Goal: Task Accomplishment & Management: Manage account settings

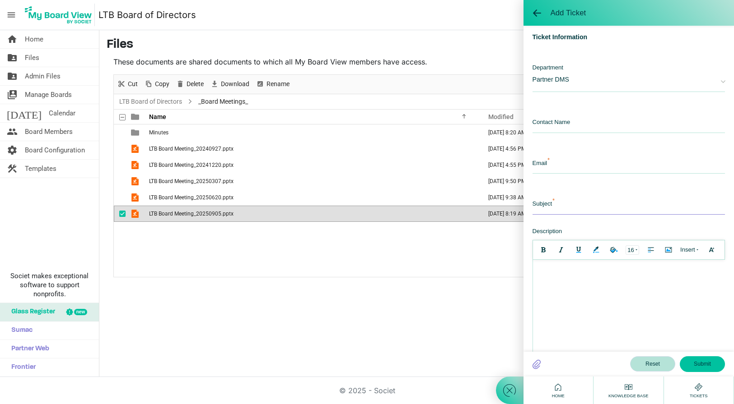
click at [567, 197] on input "text" at bounding box center [628, 204] width 193 height 19
click at [597, 81] on span "Partner DMS" at bounding box center [621, 79] width 179 height 30
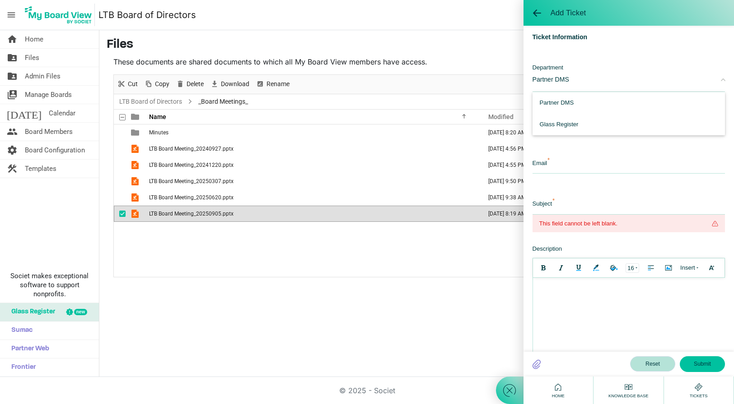
click at [440, 320] on div "home Home folder_shared Files folder_shared Admin Files switch_account Manage B…" at bounding box center [367, 203] width 734 height 347
click at [436, 27] on nav "menu LTB Board of Directors LTB Board of Directors Loyde Mitchell logout" at bounding box center [367, 15] width 734 height 30
click at [51, 130] on span "Board Members" at bounding box center [49, 132] width 48 height 18
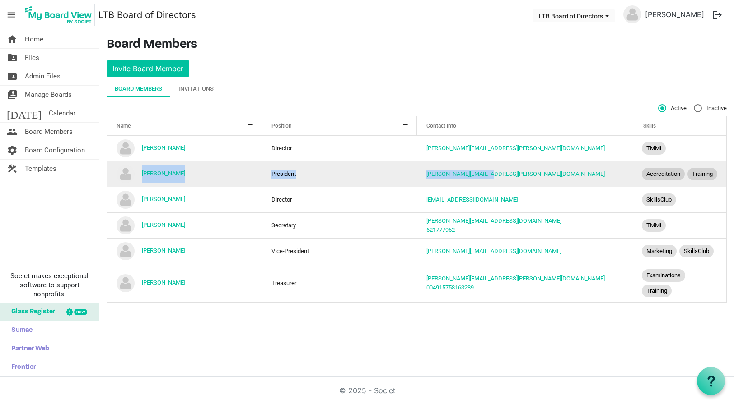
drag, startPoint x: 500, startPoint y: 179, endPoint x: 140, endPoint y: 178, distance: 359.8
click at [140, 178] on tr "Dietmar Gehring President dietmar.gehring@pt.lu Accreditation Training" at bounding box center [416, 174] width 619 height 26
copy tr "Dietmar Gehring President dietmar.gehring@pt.lu"
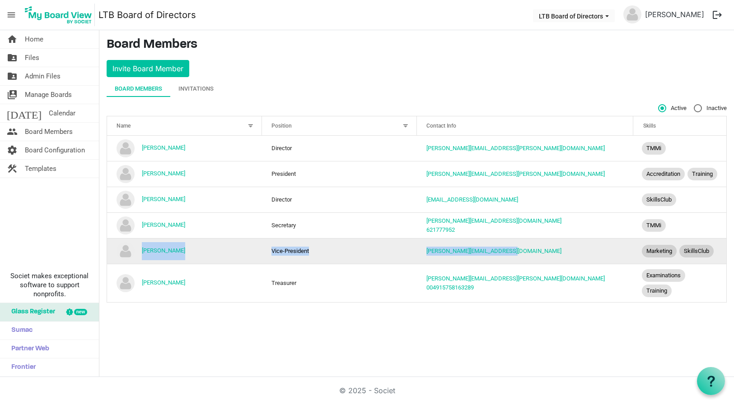
drag, startPoint x: 508, startPoint y: 266, endPoint x: 139, endPoint y: 266, distance: 368.8
click at [139, 264] on tr "Marie-Laure Watrinet Vice-President marie-laure.watrinet@list.lu Marketing Skil…" at bounding box center [416, 251] width 619 height 26
copy tr "Marie-Laure Watrinet Vice-President marie-laure.watrinet@list.lu"
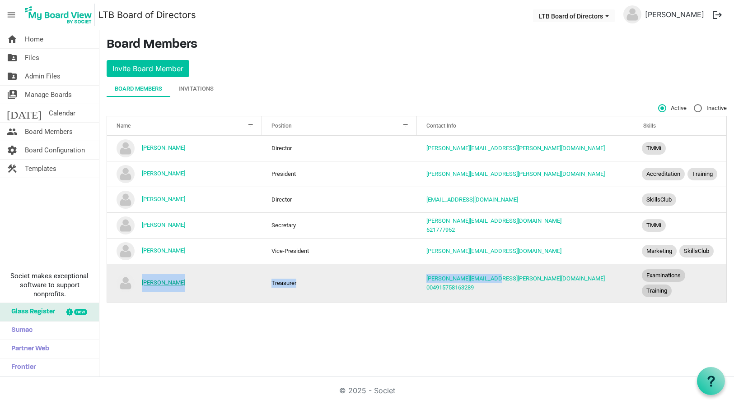
drag, startPoint x: 509, startPoint y: 290, endPoint x: 143, endPoint y: 292, distance: 366.5
click at [143, 292] on tr "Nicole Hans Treasurer nicole.f.hans@gmail.com 004915758163289 Examinations Trai…" at bounding box center [416, 283] width 619 height 38
copy tr "Nicole Hans Treasurer nicole.f.hans@gmail.com"
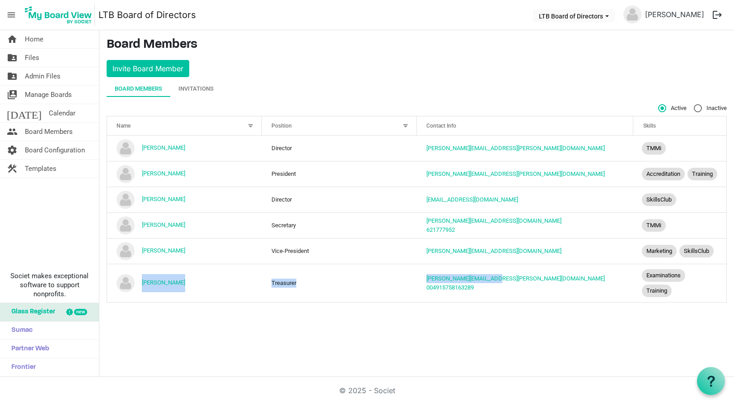
click at [330, 81] on div "Board Members Invitations" at bounding box center [417, 89] width 620 height 16
click at [364, 339] on div "home Home folder_shared Files folder_shared Admin Files switch_account Manage B…" at bounding box center [367, 203] width 734 height 347
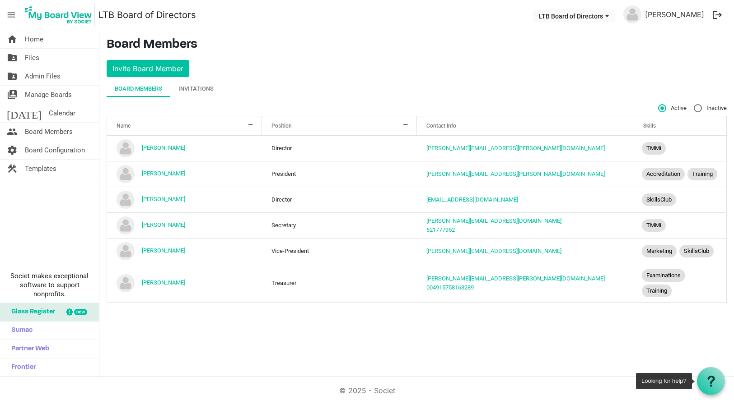
click at [707, 377] on icon at bounding box center [710, 381] width 11 height 11
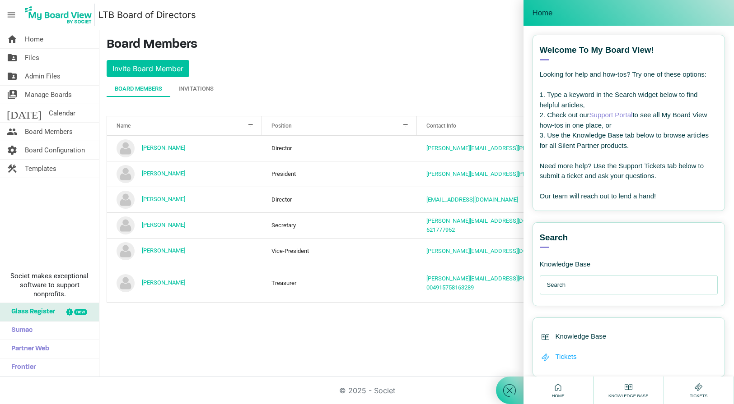
click at [567, 355] on span "Tickets" at bounding box center [565, 357] width 21 height 10
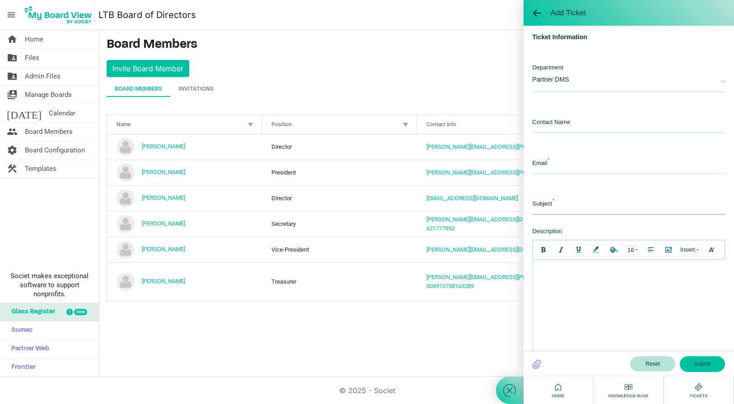
click at [572, 203] on input "text" at bounding box center [628, 204] width 193 height 19
type input "A"
type input "Request to add Board Members as Administrators"
click at [551, 269] on div at bounding box center [628, 269] width 183 height 9
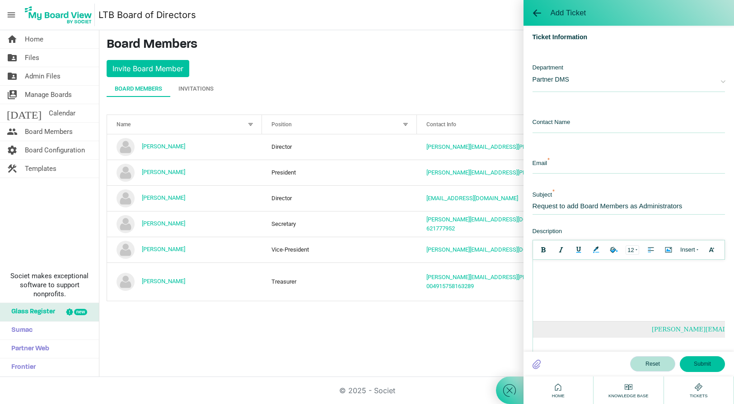
click at [416, 282] on html "Hello, I should be grateful if you would please add the following LTB Board Mem…" at bounding box center [320, 309] width 192 height 99
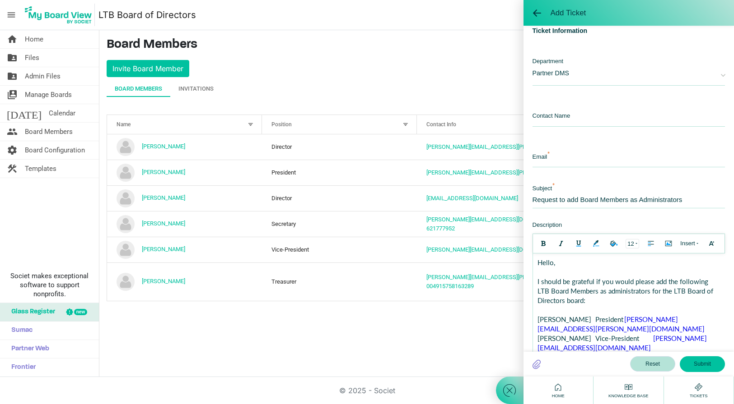
click at [552, 274] on div at bounding box center [628, 272] width 183 height 9
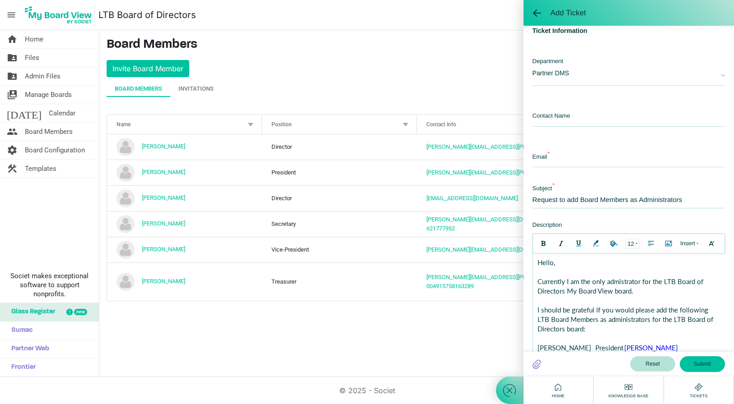
drag, startPoint x: 618, startPoint y: 282, endPoint x: 569, endPoint y: 297, distance: 51.2
click at [569, 297] on div at bounding box center [628, 300] width 183 height 9
click at [640, 282] on div "Currently I am the only admistrator for the LTB Board of Directors My Board Vie…" at bounding box center [628, 286] width 183 height 19
click at [633, 302] on div at bounding box center [628, 300] width 183 height 9
click at [536, 310] on body "Hello, Currently I am the only administrator for the LTB Board of Directors My …" at bounding box center [628, 348] width 192 height 189
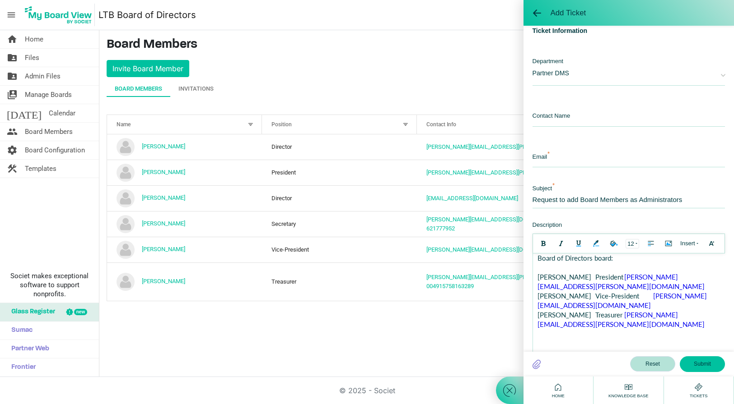
scroll to position [51, 0]
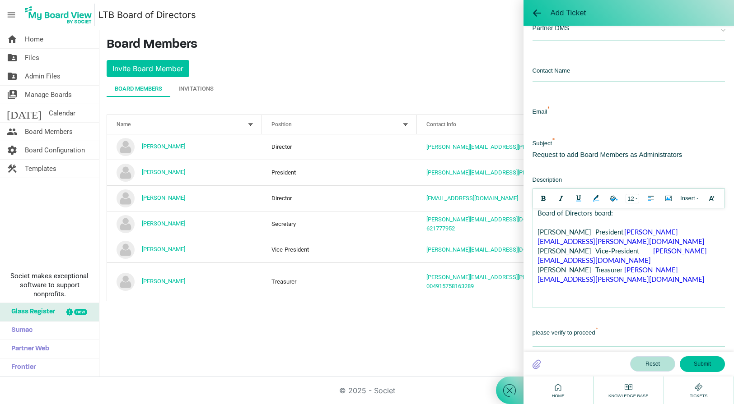
click at [547, 294] on div at bounding box center [628, 298] width 183 height 9
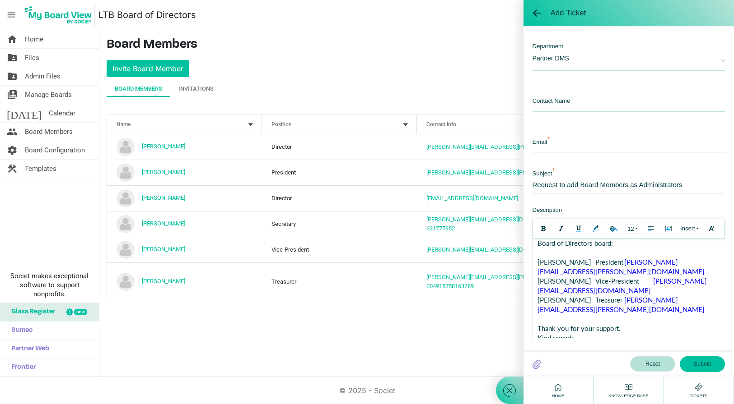
scroll to position [6, 0]
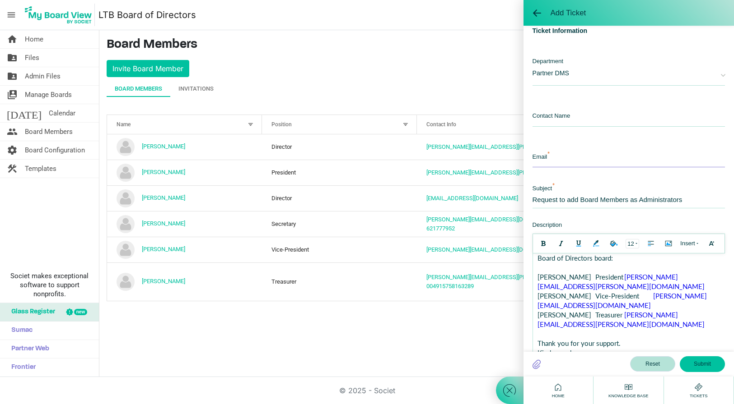
click at [564, 162] on input "email" at bounding box center [628, 157] width 193 height 19
type input "loyde@qualityquay.com"
click at [581, 117] on input "text" at bounding box center [628, 116] width 193 height 19
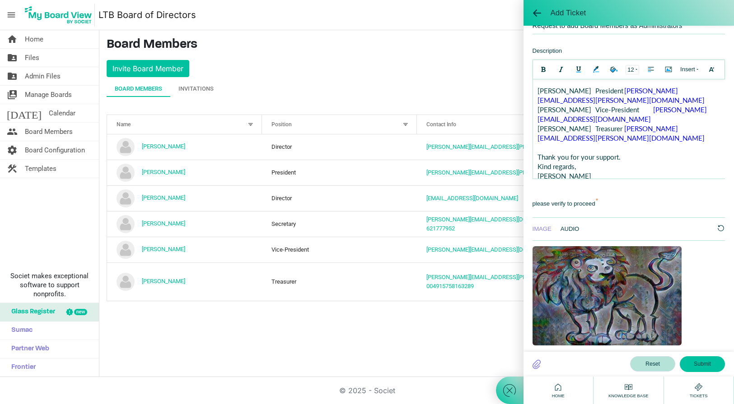
scroll to position [90, 0]
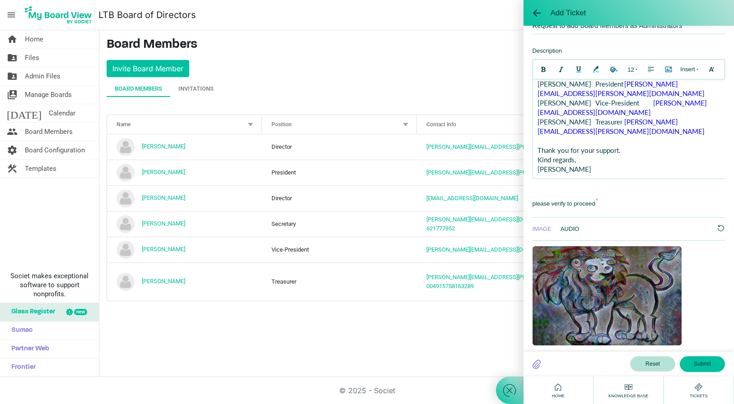
type input "[PERSON_NAME]"
click at [575, 174] on div at bounding box center [628, 178] width 183 height 9
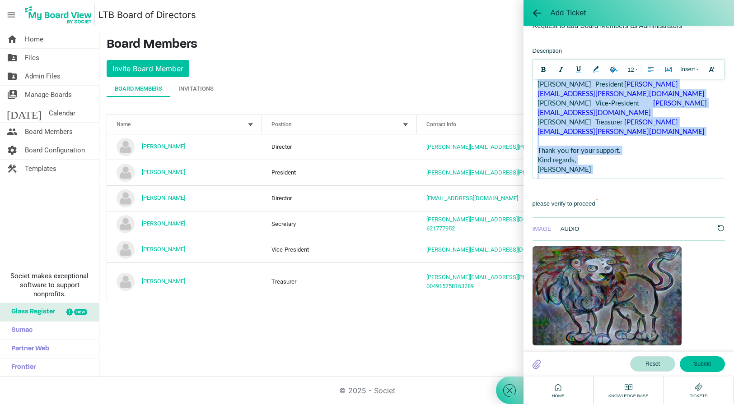
copy body "Hello, Currently I am the only administrator for the LTB Board of Directors My …"
click at [590, 165] on div "Loyde" at bounding box center [628, 169] width 183 height 9
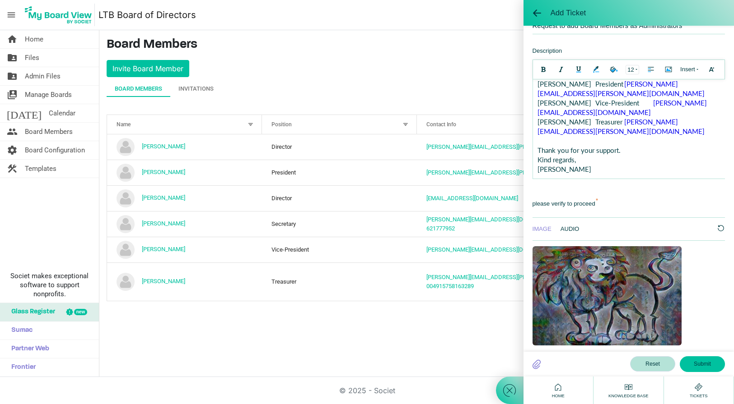
scroll to position [297, 0]
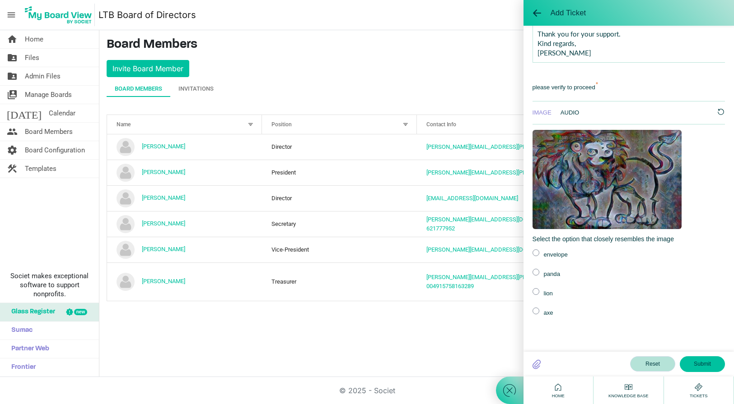
click at [536, 291] on label at bounding box center [535, 291] width 7 height 7
click at [0, 0] on input "radio" at bounding box center [0, 0] width 0 height 0
click at [702, 365] on button "Submit" at bounding box center [701, 364] width 45 height 15
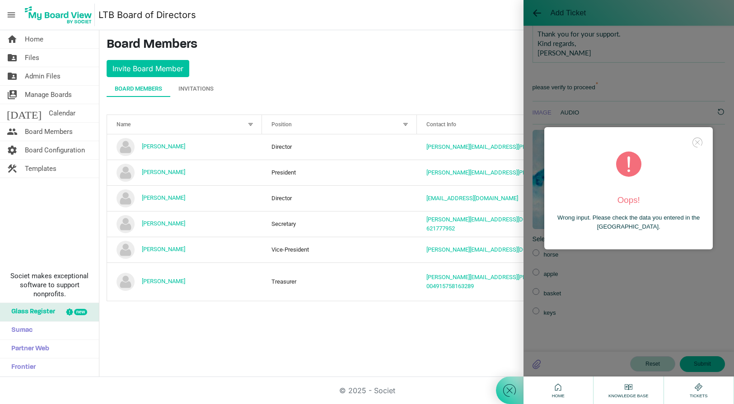
click at [696, 137] on icon at bounding box center [697, 142] width 13 height 13
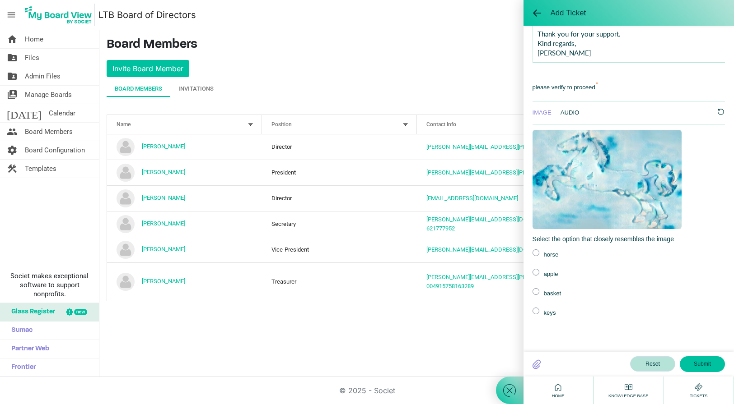
click at [537, 252] on label at bounding box center [535, 253] width 7 height 7
click at [0, 0] on input "radio" at bounding box center [0, 0] width 0 height 0
click at [698, 362] on button "Submit" at bounding box center [701, 364] width 45 height 15
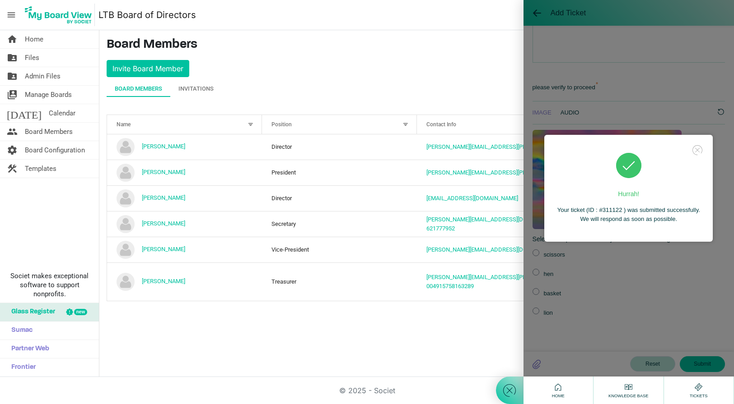
click at [696, 150] on use at bounding box center [697, 150] width 10 height 10
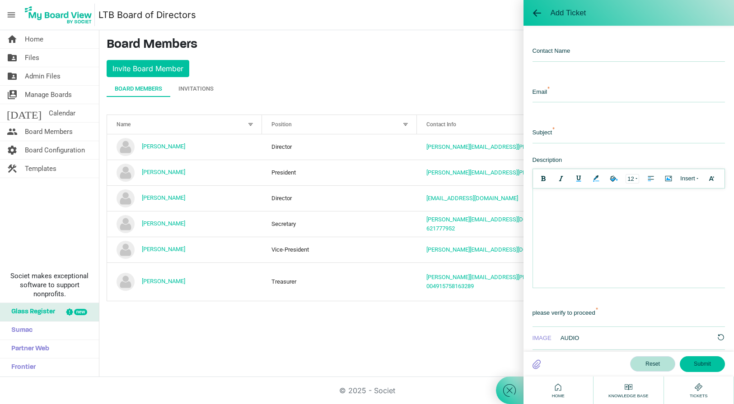
scroll to position [0, 0]
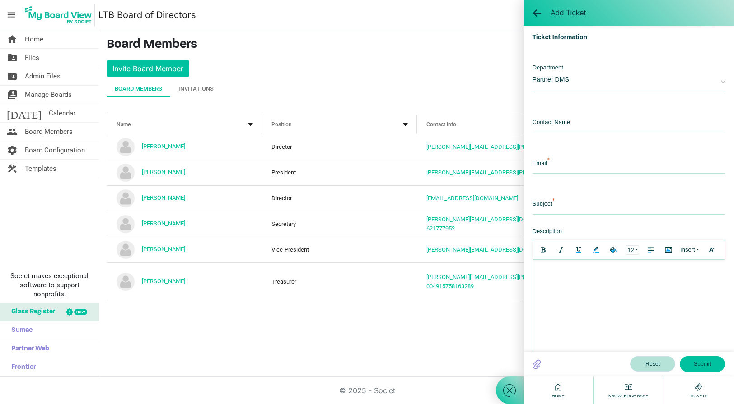
click at [325, 56] on main "Board Members Invite Board Member Board Members Invitations Active Inactive Nam…" at bounding box center [416, 173] width 634 height 286
click at [535, 11] on span at bounding box center [536, 13] width 9 height 9
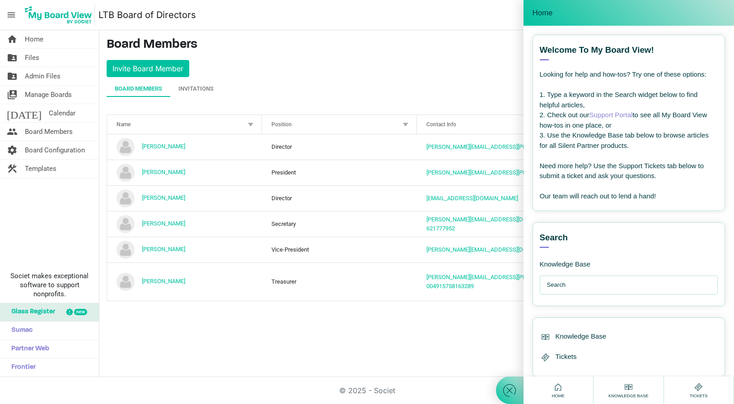
click at [555, 391] on icon at bounding box center [557, 387] width 11 height 11
click at [507, 390] on icon at bounding box center [509, 391] width 16 height 16
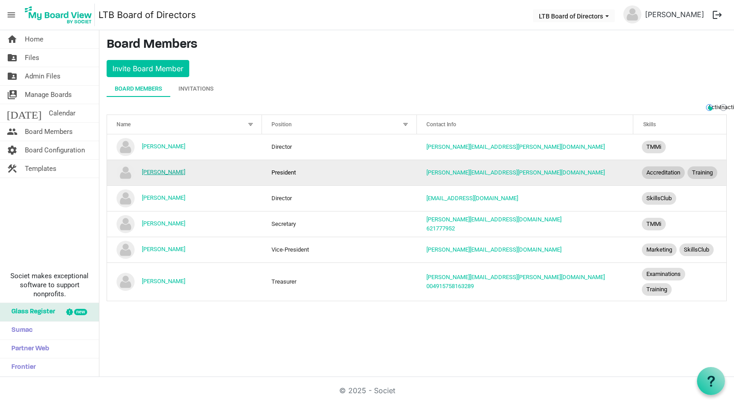
click at [162, 176] on link "[PERSON_NAME]" at bounding box center [163, 172] width 43 height 7
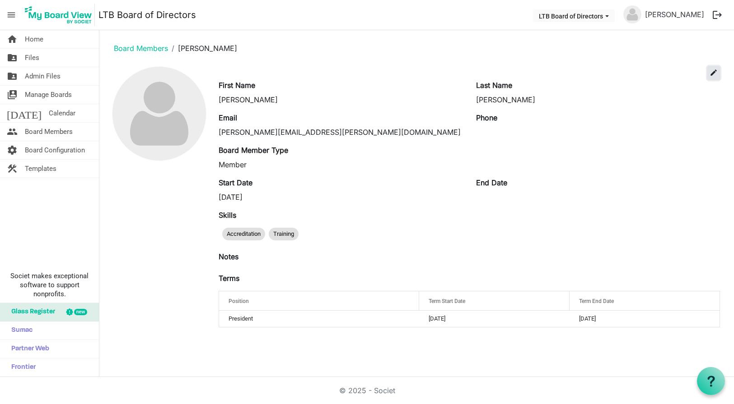
click at [715, 70] on span "edit" at bounding box center [713, 73] width 8 height 8
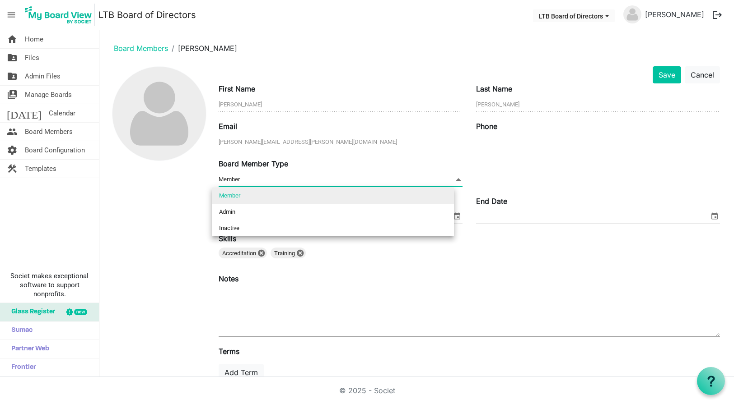
click at [454, 175] on span at bounding box center [458, 180] width 8 height 10
click at [394, 210] on li "Admin" at bounding box center [333, 212] width 242 height 16
type input "Admin"
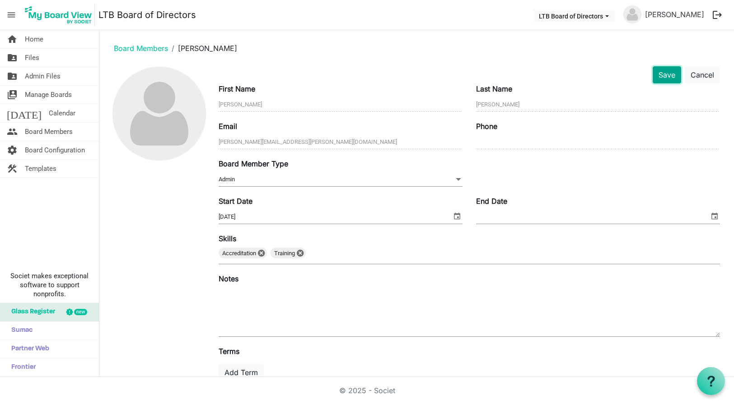
click at [656, 73] on button "Save" at bounding box center [666, 74] width 28 height 17
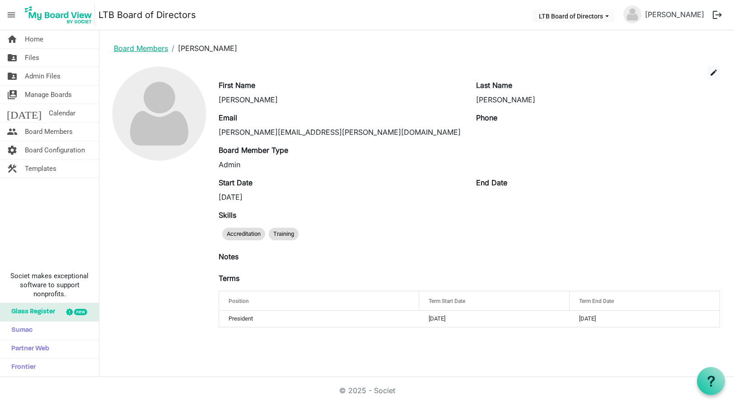
click at [148, 50] on link "Board Members" at bounding box center [141, 48] width 54 height 9
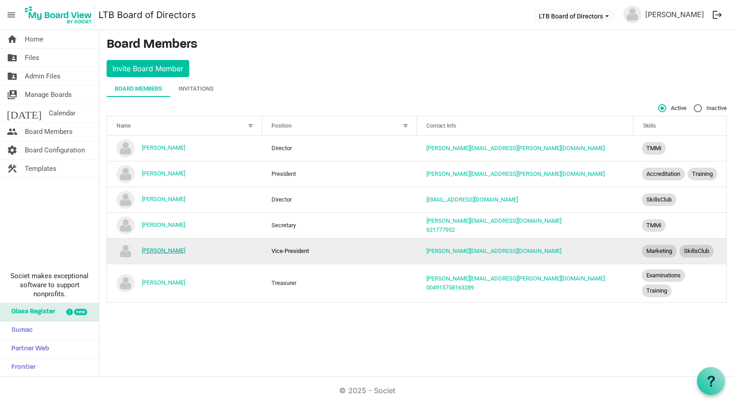
click at [171, 254] on link "[PERSON_NAME]" at bounding box center [163, 250] width 43 height 7
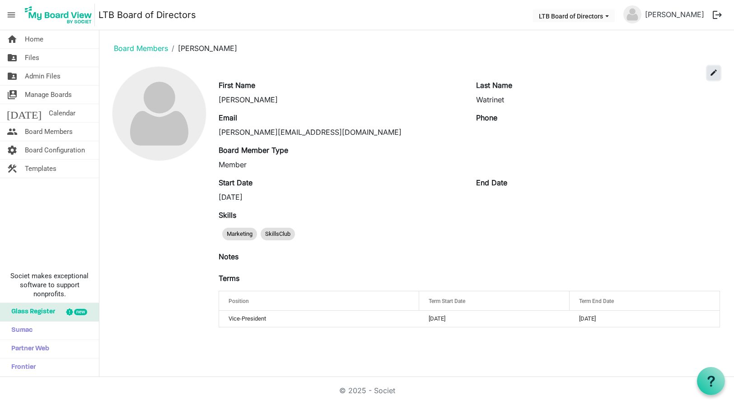
click at [710, 74] on span "edit" at bounding box center [713, 73] width 8 height 8
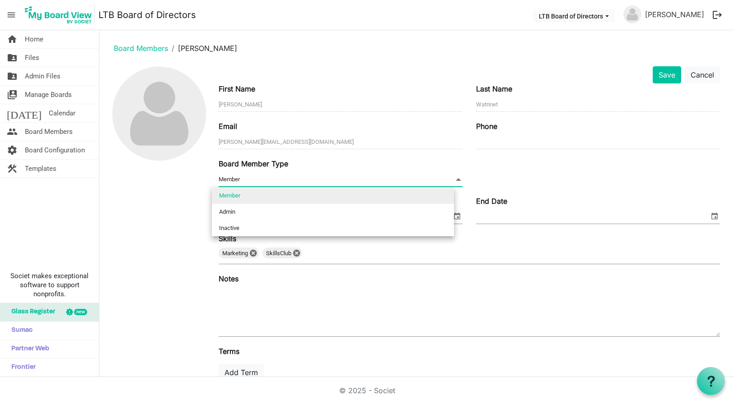
click at [354, 178] on span "Member Member" at bounding box center [340, 180] width 244 height 14
click at [334, 213] on li "Admin" at bounding box center [333, 212] width 242 height 16
type input "Admin"
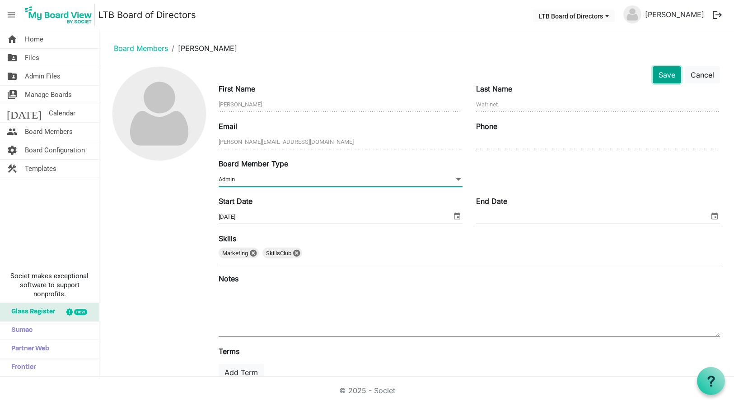
click at [661, 78] on button "Save" at bounding box center [666, 74] width 28 height 17
click at [655, 75] on button "Save" at bounding box center [666, 74] width 28 height 17
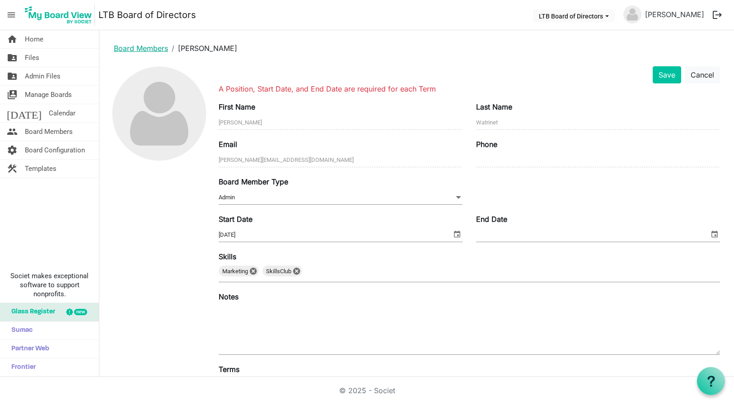
click at [139, 51] on link "Board Members" at bounding box center [141, 48] width 54 height 9
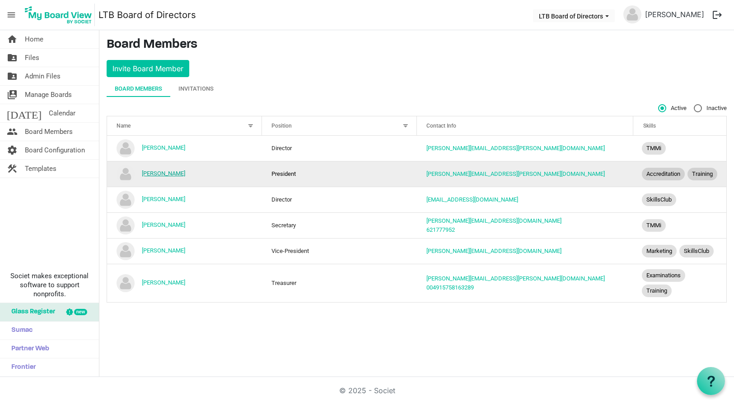
click at [161, 177] on link "[PERSON_NAME]" at bounding box center [163, 173] width 43 height 7
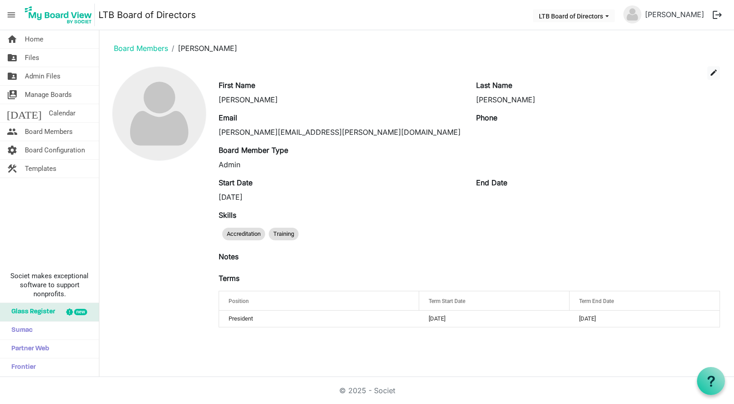
click at [117, 215] on div at bounding box center [159, 200] width 105 height 269
click at [144, 46] on link "Board Members" at bounding box center [141, 48] width 54 height 9
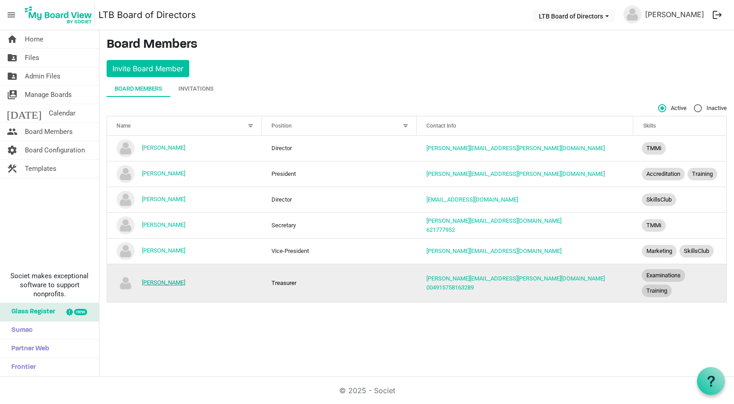
click at [158, 286] on link "[PERSON_NAME]" at bounding box center [163, 282] width 43 height 7
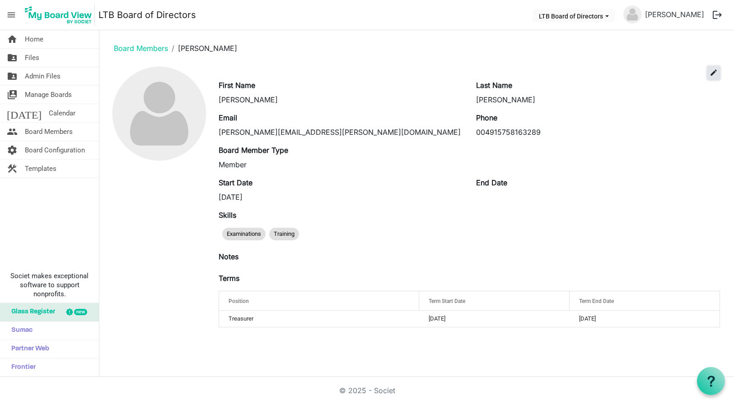
click at [713, 72] on span "edit" at bounding box center [713, 73] width 8 height 8
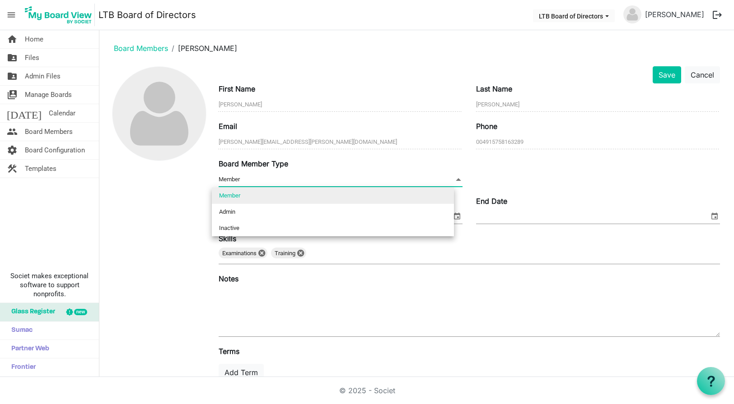
click at [304, 177] on span "Member Member" at bounding box center [340, 180] width 244 height 14
click at [281, 211] on li "Admin" at bounding box center [333, 212] width 242 height 16
type input "Admin"
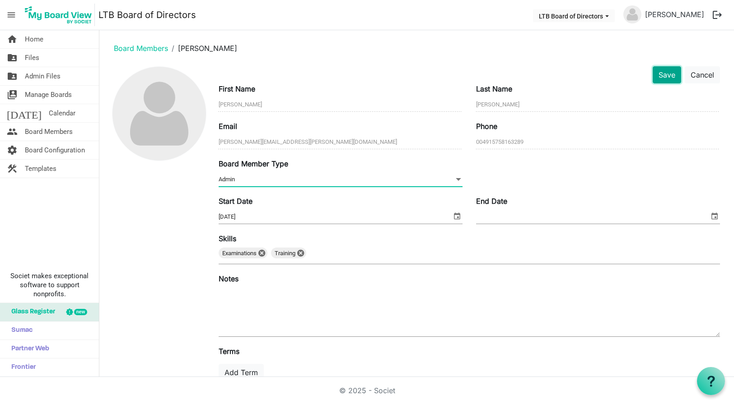
click at [662, 73] on button "Save" at bounding box center [666, 74] width 28 height 17
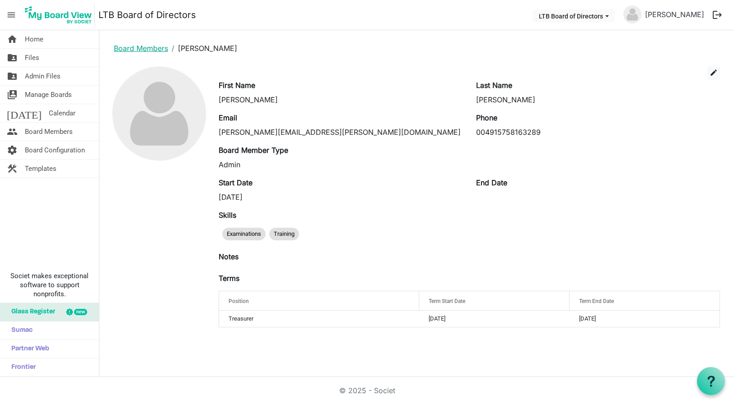
click at [136, 50] on link "Board Members" at bounding box center [141, 48] width 54 height 9
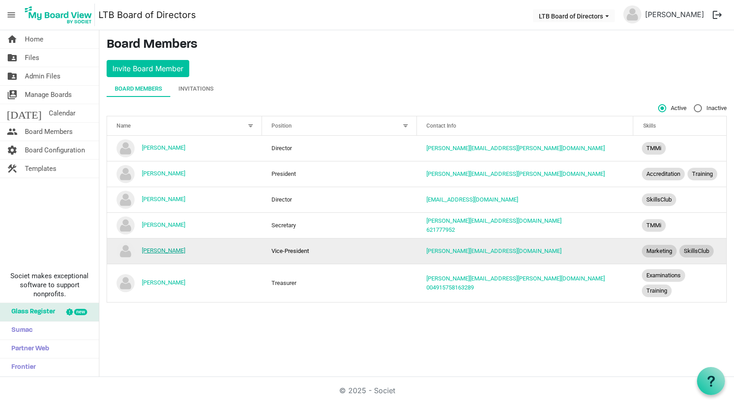
click at [177, 254] on link "[PERSON_NAME]" at bounding box center [163, 250] width 43 height 7
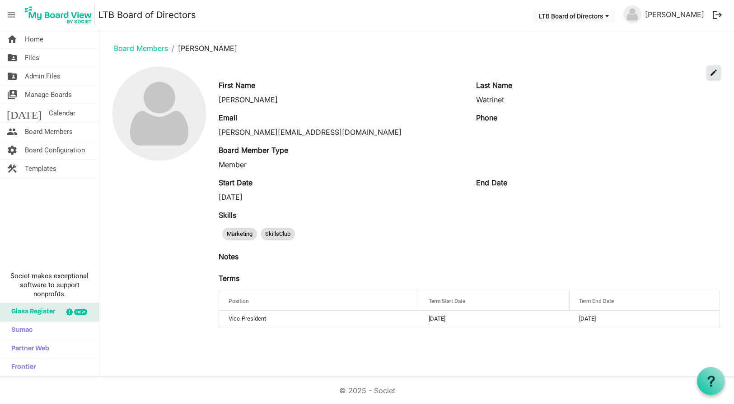
click at [711, 73] on span "edit" at bounding box center [713, 73] width 8 height 8
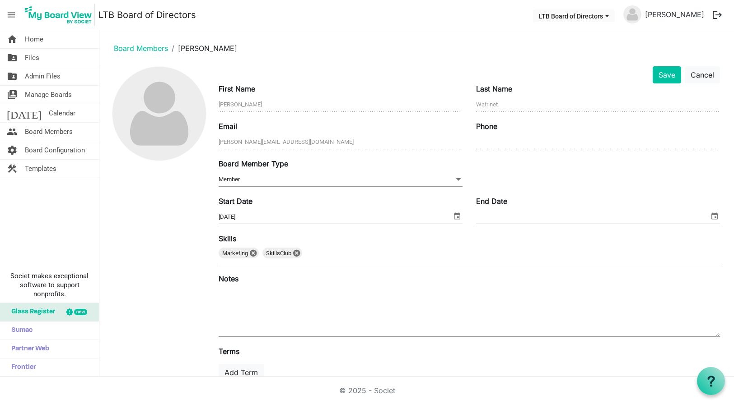
scroll to position [62, 0]
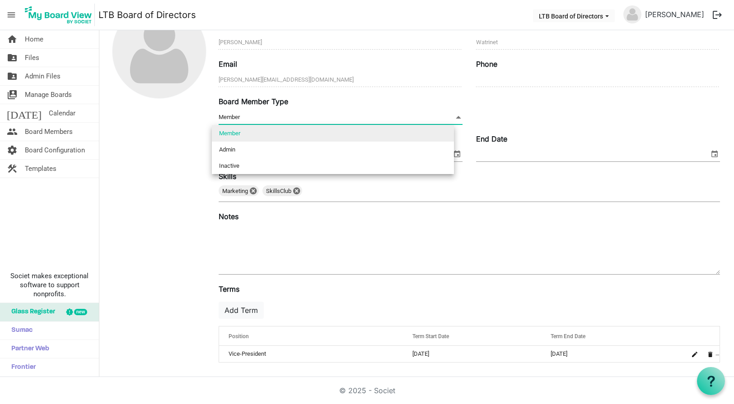
click at [260, 116] on span "Member Member" at bounding box center [340, 118] width 244 height 14
click at [252, 149] on li "Admin" at bounding box center [333, 150] width 242 height 16
type input "Admin"
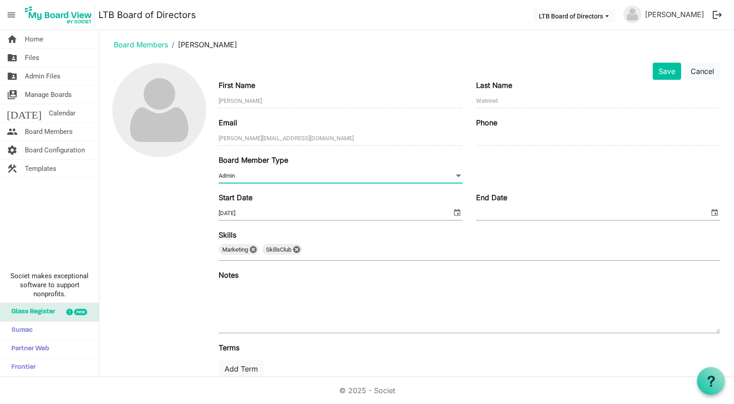
scroll to position [0, 0]
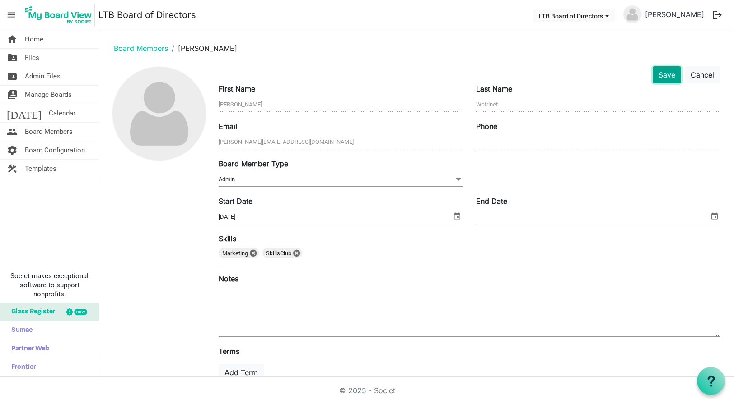
click at [659, 74] on button "Save" at bounding box center [666, 74] width 28 height 17
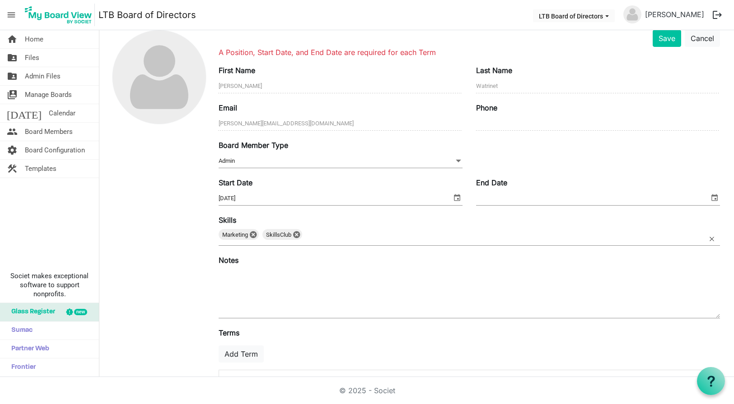
scroll to position [80, 0]
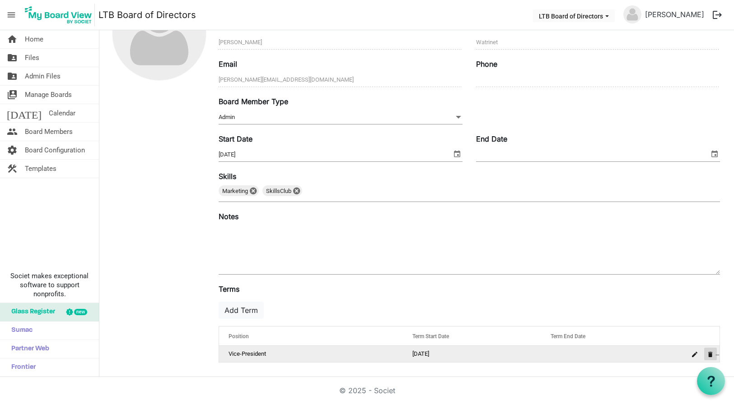
click at [708, 354] on button "is Command column column header" at bounding box center [710, 354] width 13 height 13
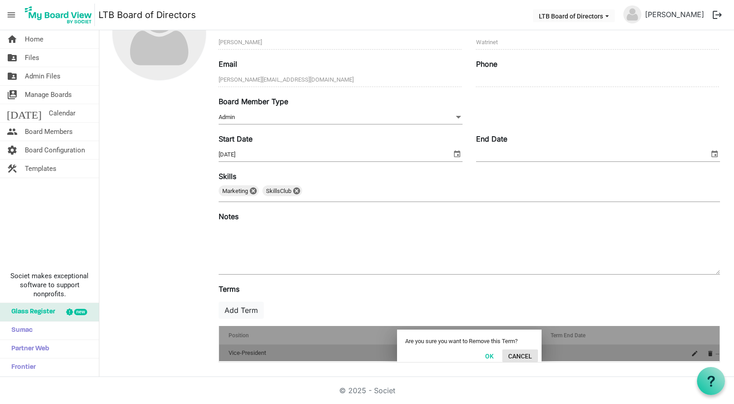
click at [510, 357] on button "Cancel" at bounding box center [520, 356] width 36 height 13
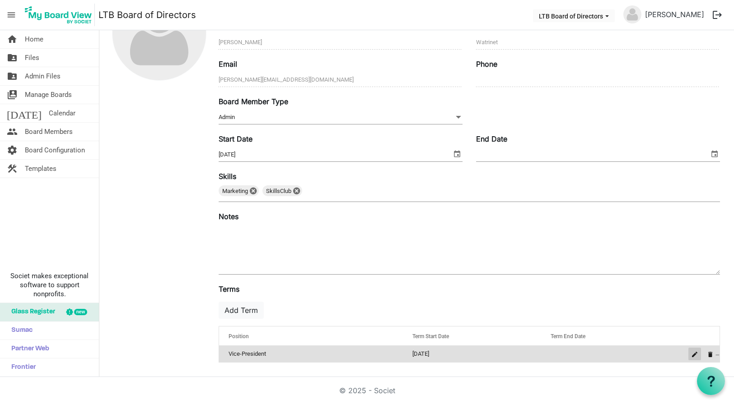
click at [688, 354] on button "is Command column column header" at bounding box center [694, 354] width 13 height 13
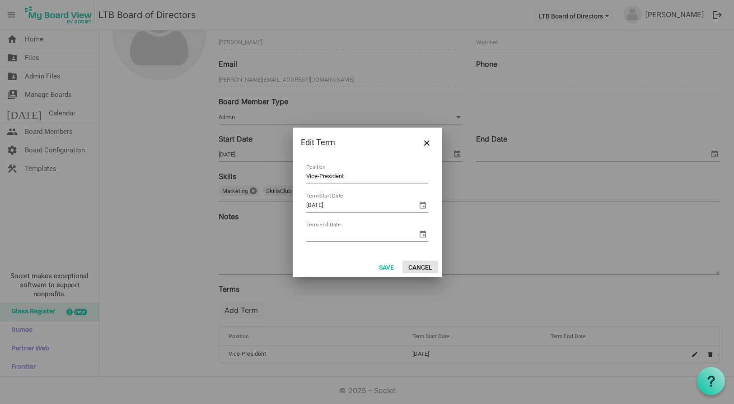
click at [412, 266] on button "Cancel" at bounding box center [420, 267] width 36 height 13
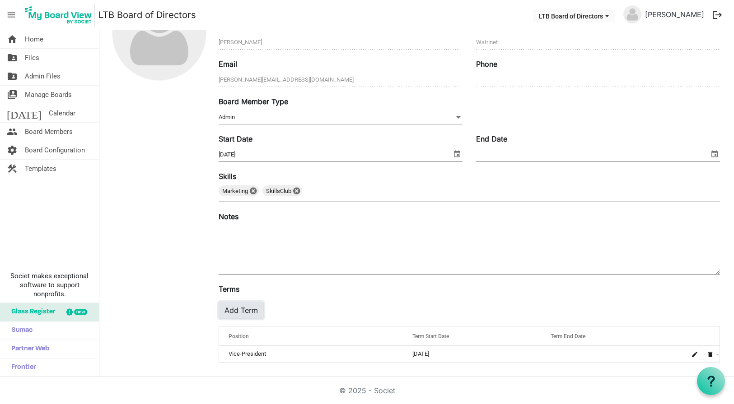
click at [227, 310] on button "Add Term" at bounding box center [240, 310] width 45 height 17
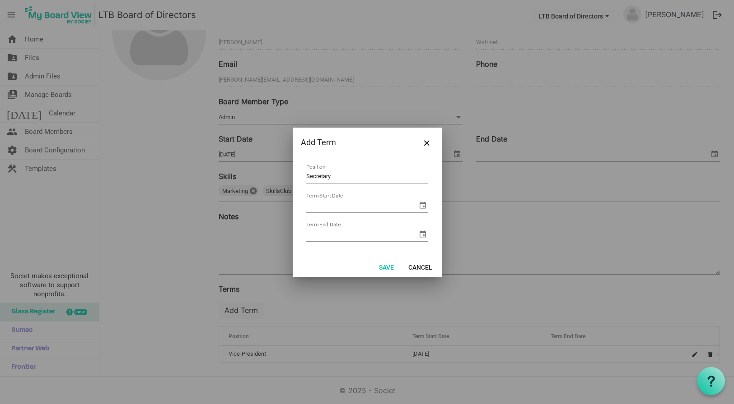
type input "Secretary"
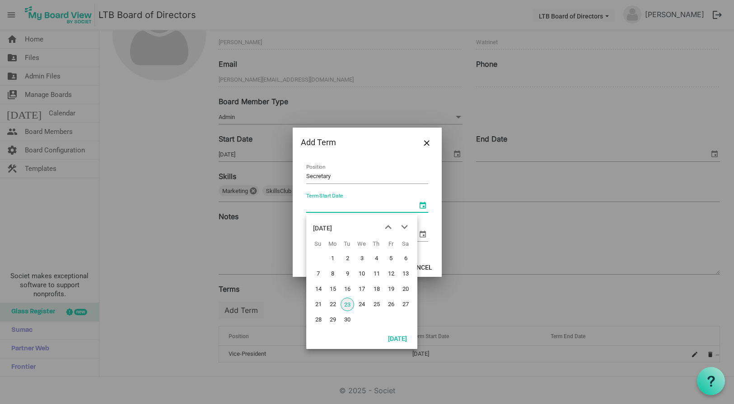
click at [422, 203] on span "select" at bounding box center [422, 205] width 11 height 11
click at [386, 226] on span "previous month" at bounding box center [388, 227] width 16 height 16
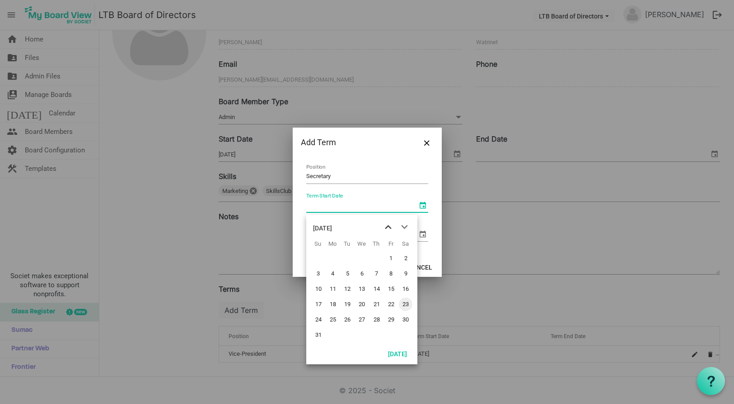
click at [386, 226] on span "previous month" at bounding box center [388, 227] width 16 height 16
click at [332, 225] on div "July 2025" at bounding box center [322, 228] width 19 height 18
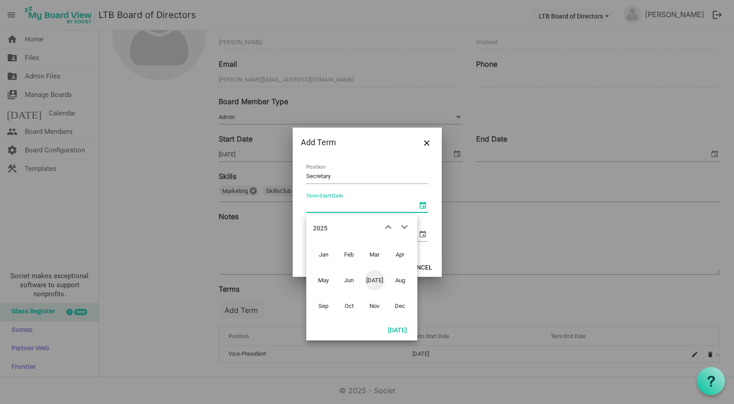
click at [316, 223] on div "2025" at bounding box center [320, 228] width 14 height 18
click at [390, 224] on span "previous month" at bounding box center [388, 227] width 16 height 16
click at [350, 304] on span "2008" at bounding box center [349, 306] width 20 height 20
click at [400, 304] on span "Dec" at bounding box center [400, 306] width 20 height 20
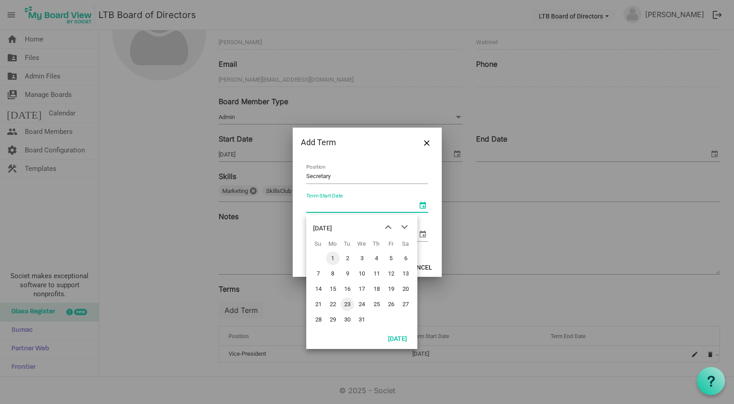
click at [333, 257] on span "1" at bounding box center [333, 259] width 14 height 14
type input "12/1/2008"
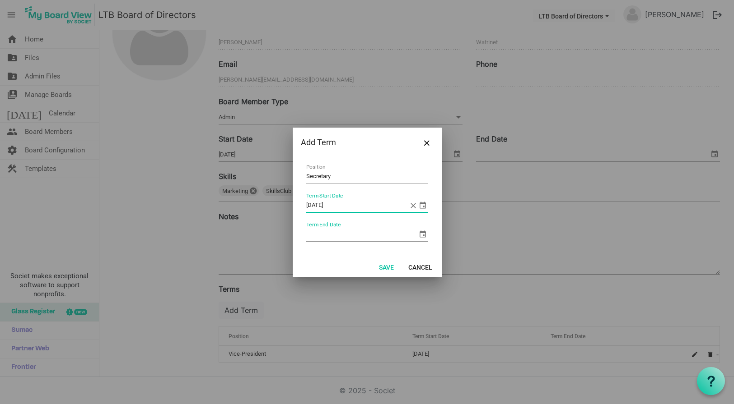
click at [422, 234] on span "select" at bounding box center [422, 234] width 11 height 11
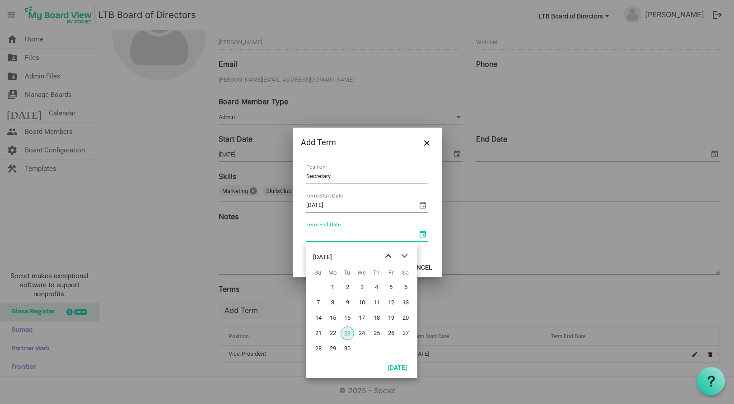
click at [392, 255] on span "previous month" at bounding box center [388, 256] width 16 height 16
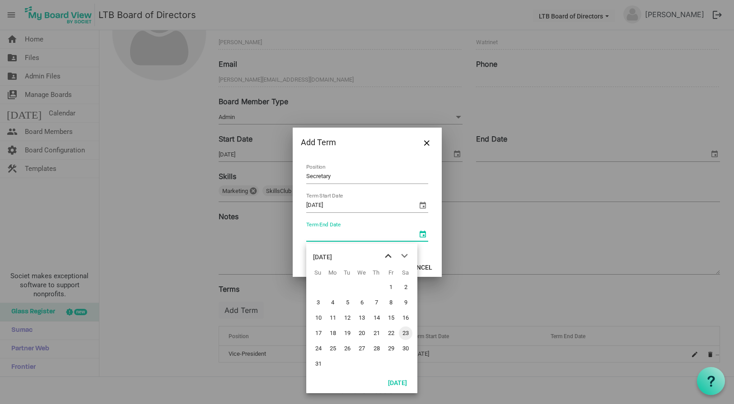
click at [387, 255] on span "previous month" at bounding box center [388, 256] width 16 height 16
click at [376, 348] on span "31" at bounding box center [377, 349] width 14 height 14
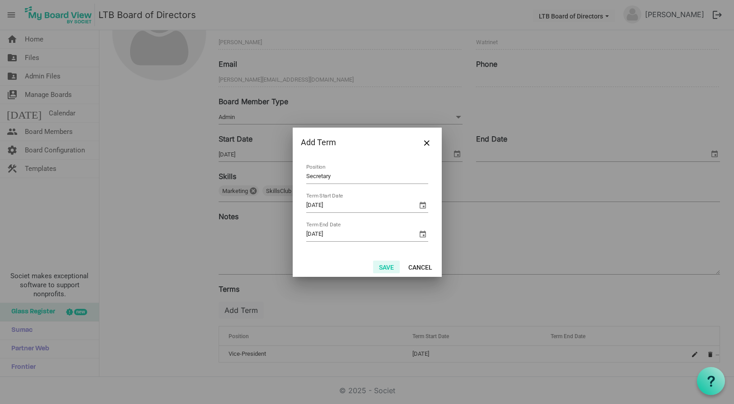
click at [382, 266] on button "Save" at bounding box center [386, 267] width 27 height 13
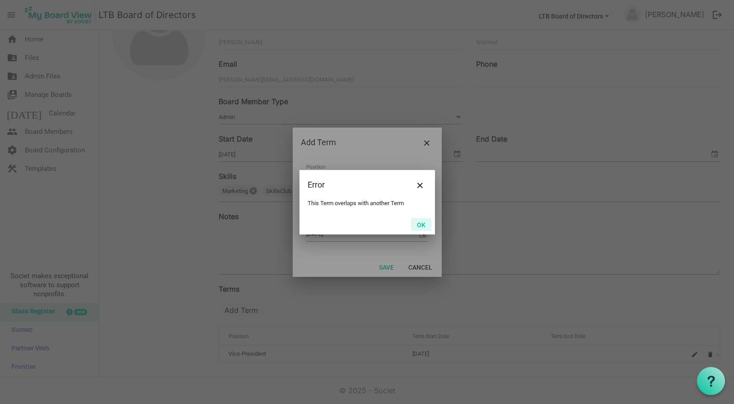
click at [420, 221] on button "OK" at bounding box center [421, 224] width 20 height 13
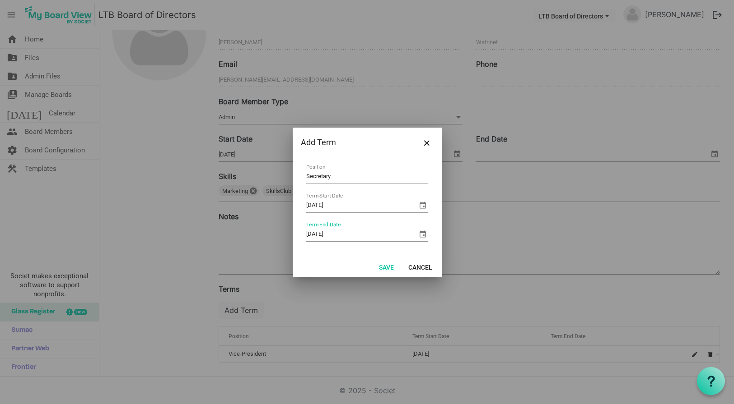
click at [422, 235] on span "select" at bounding box center [422, 234] width 11 height 11
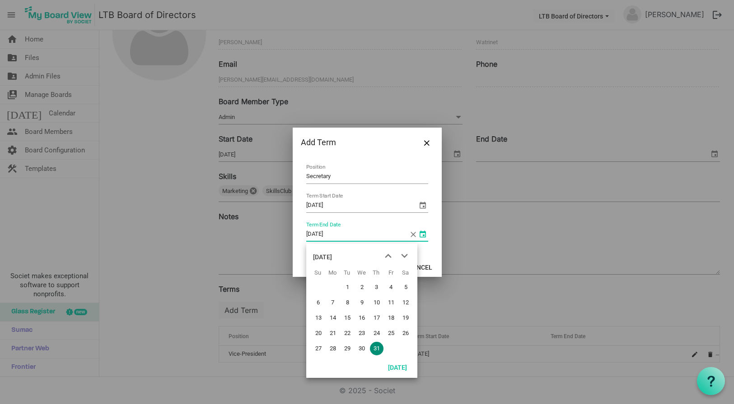
click at [332, 255] on div "July 2025" at bounding box center [322, 257] width 19 height 18
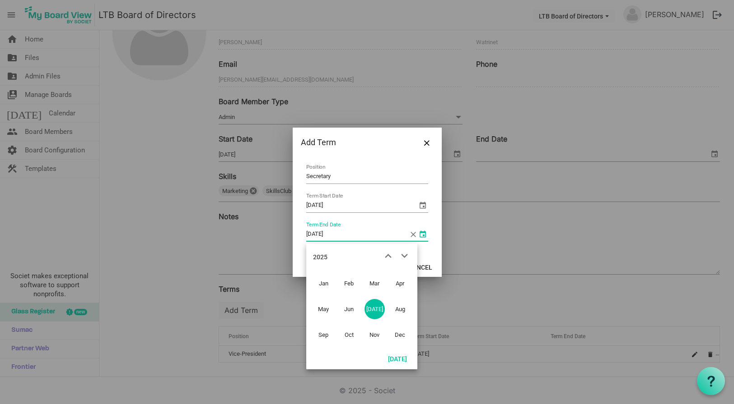
click at [323, 255] on div "2025" at bounding box center [320, 257] width 14 height 18
click at [348, 306] on span "2024" at bounding box center [349, 309] width 20 height 20
click at [372, 306] on span "Jul" at bounding box center [374, 309] width 20 height 20
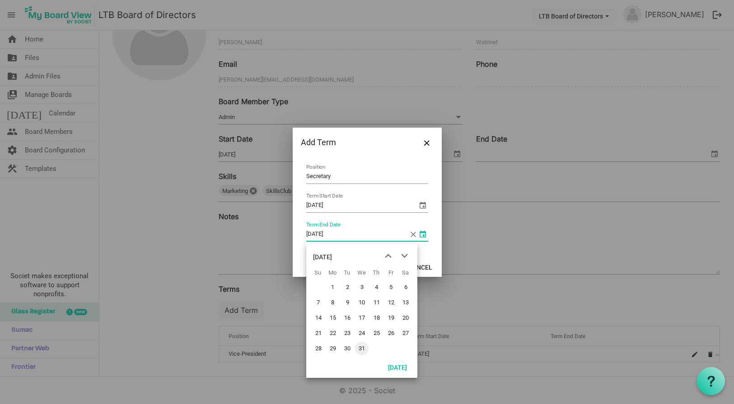
click at [361, 343] on span "31" at bounding box center [362, 349] width 14 height 14
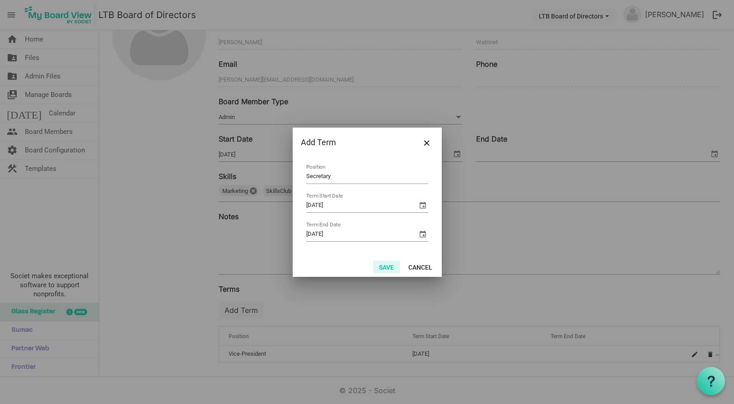
click at [384, 268] on button "Save" at bounding box center [386, 267] width 27 height 13
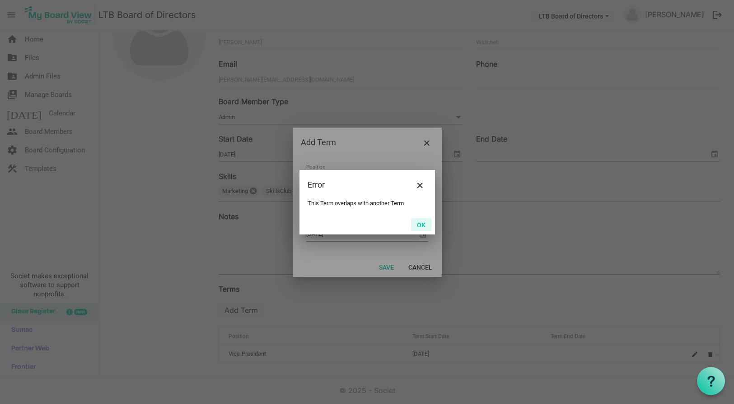
click at [419, 223] on button "OK" at bounding box center [421, 224] width 20 height 13
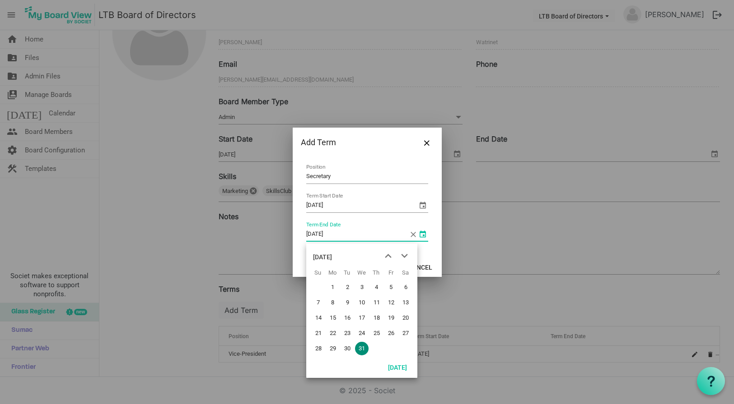
click at [421, 235] on span "select" at bounding box center [422, 234] width 11 height 11
click at [388, 253] on span "previous month" at bounding box center [388, 256] width 16 height 16
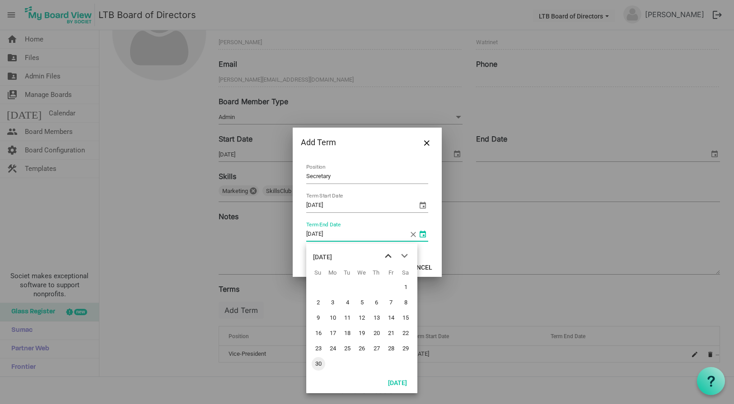
click at [388, 253] on span "previous month" at bounding box center [388, 256] width 16 height 16
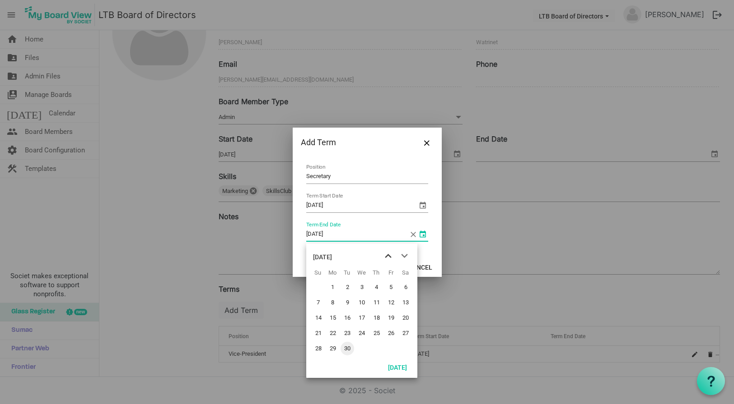
click at [388, 253] on span "previous month" at bounding box center [388, 256] width 16 height 16
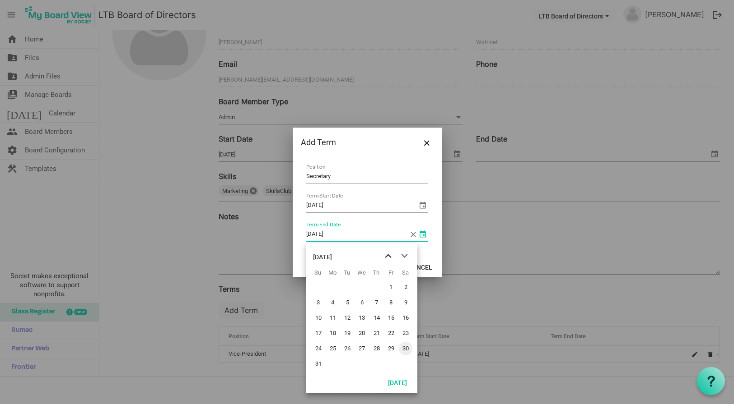
click at [388, 253] on span "previous month" at bounding box center [388, 256] width 16 height 16
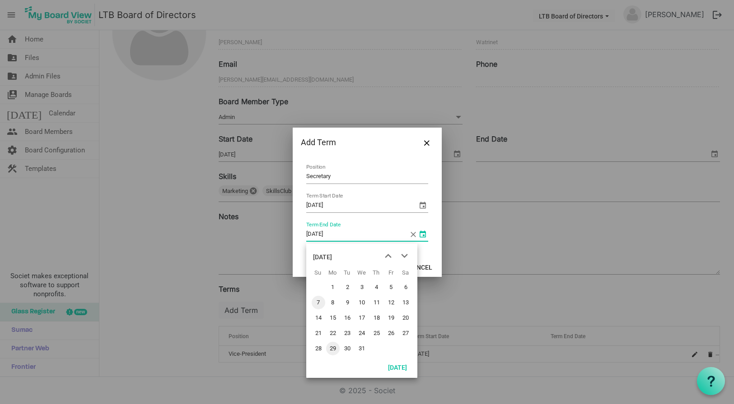
click at [316, 300] on span "7" at bounding box center [318, 303] width 14 height 14
type input "1/7/2024"
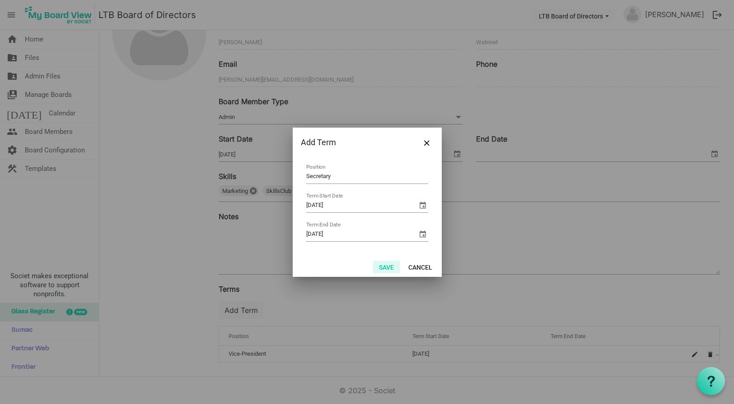
click at [382, 267] on button "Save" at bounding box center [386, 267] width 27 height 13
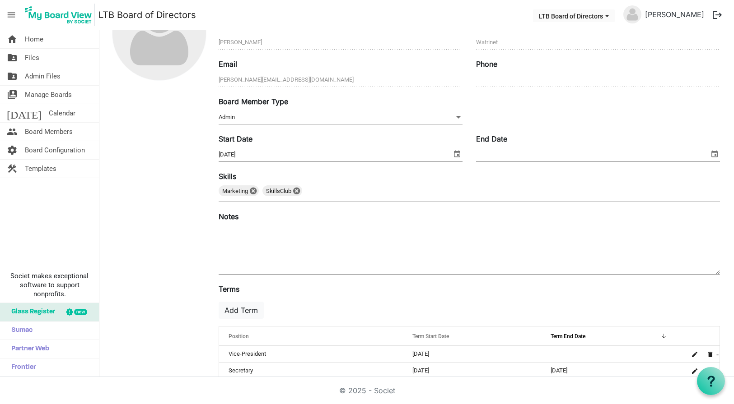
scroll to position [0, 0]
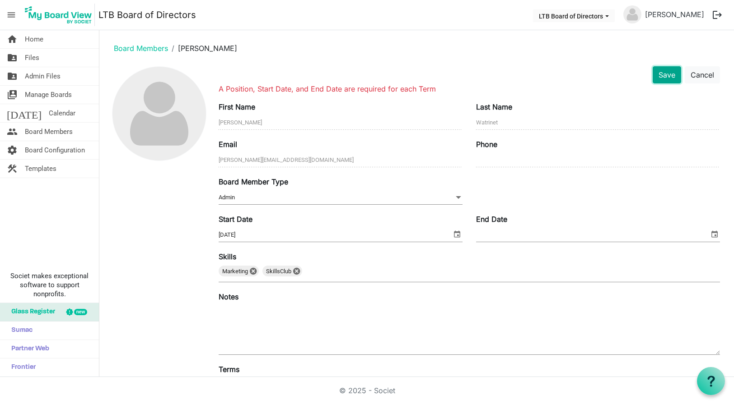
click at [664, 76] on button "Save" at bounding box center [666, 74] width 28 height 17
click at [665, 70] on button "Save" at bounding box center [666, 74] width 28 height 17
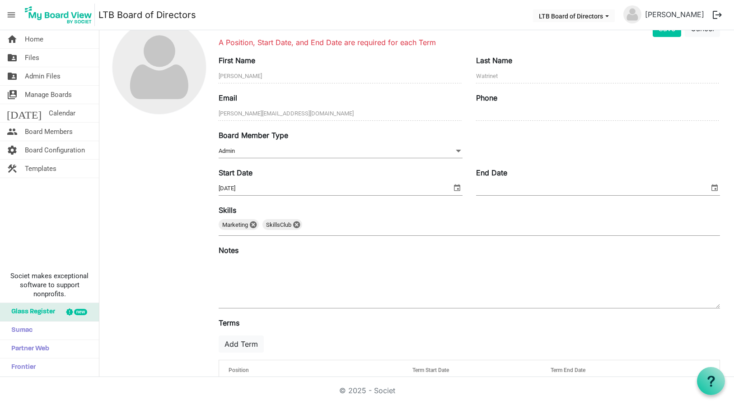
scroll to position [97, 0]
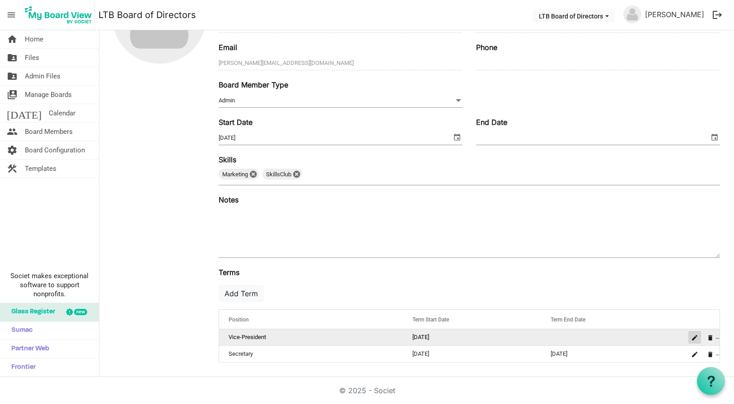
click at [688, 334] on button "is Command column column header" at bounding box center [694, 337] width 13 height 13
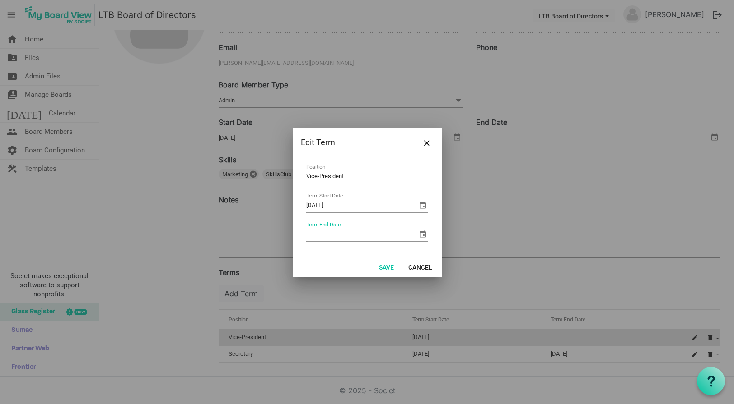
click at [423, 232] on span "select" at bounding box center [422, 234] width 11 height 11
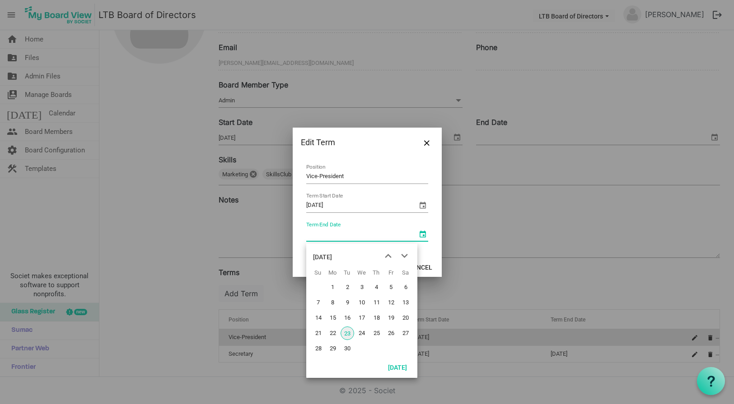
click at [332, 255] on div "September 2025" at bounding box center [322, 257] width 19 height 18
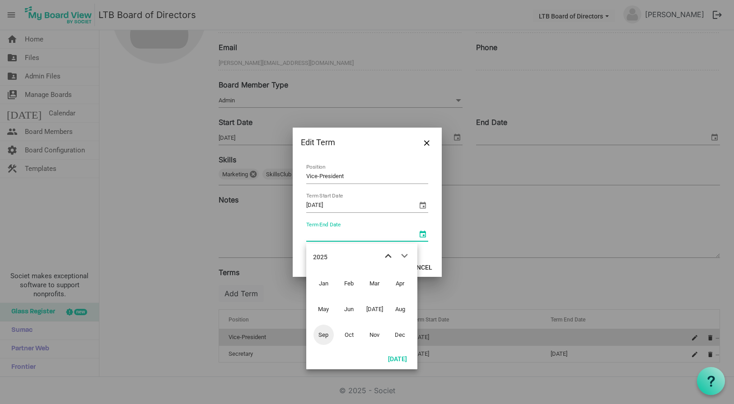
click at [385, 254] on span "previous month" at bounding box center [388, 256] width 16 height 16
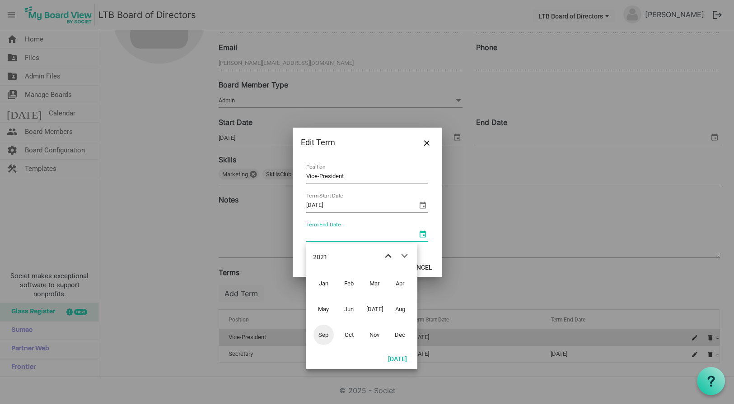
click at [385, 254] on span "previous month" at bounding box center [388, 256] width 16 height 16
click at [406, 255] on span "next month" at bounding box center [404, 256] width 16 height 16
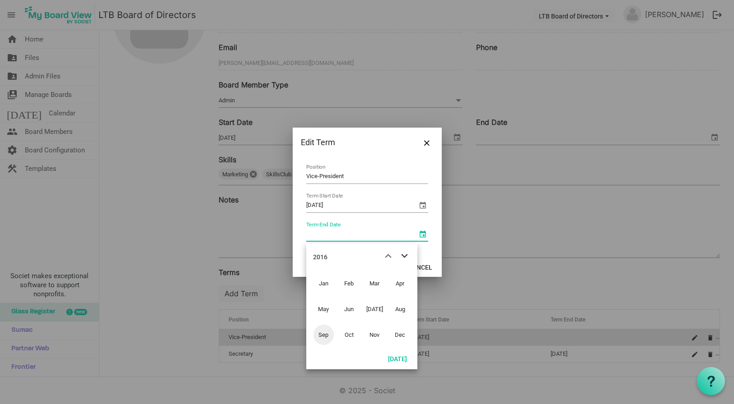
click at [406, 255] on span "next month" at bounding box center [404, 256] width 16 height 16
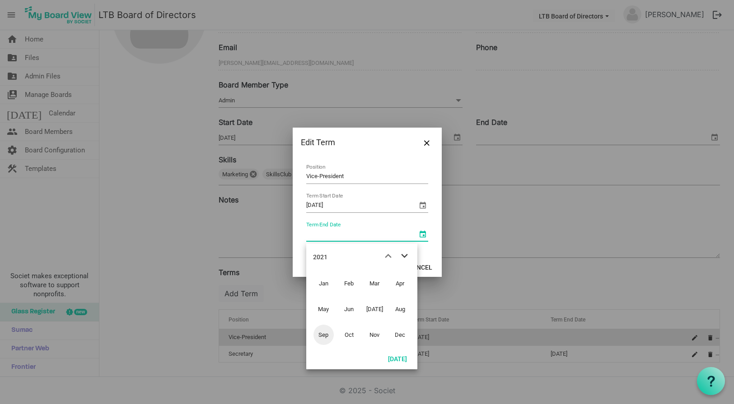
click at [406, 255] on span "next month" at bounding box center [404, 256] width 16 height 16
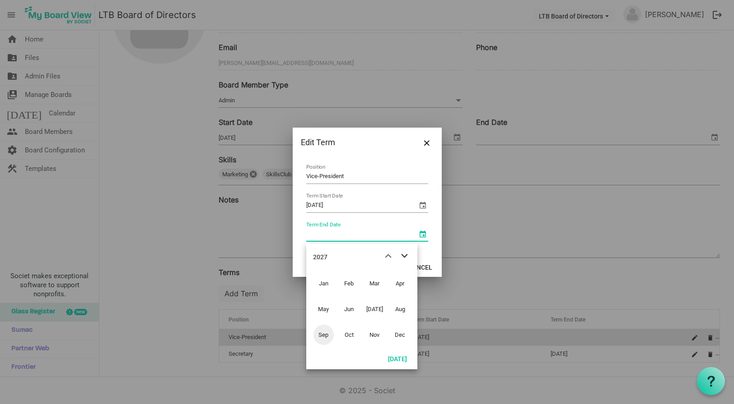
click at [406, 255] on span "next month" at bounding box center [404, 256] width 16 height 16
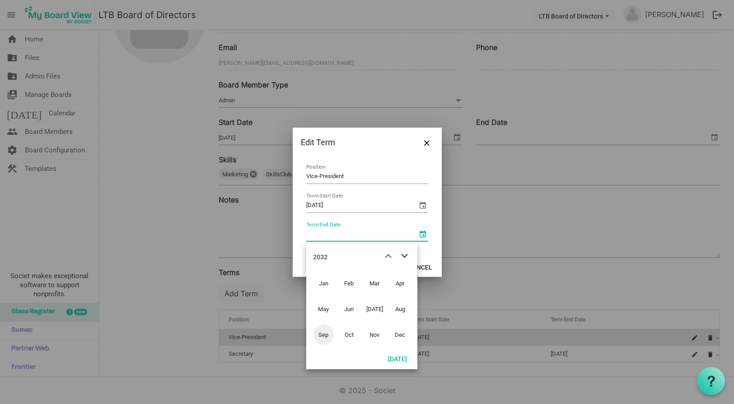
click at [406, 255] on span "next month" at bounding box center [404, 256] width 16 height 16
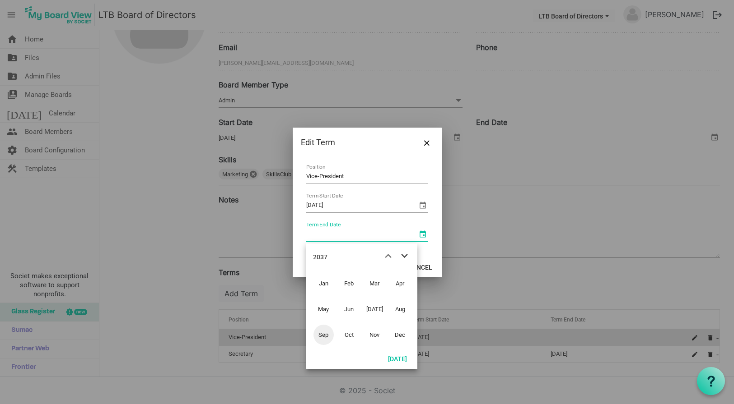
click at [406, 255] on span "next month" at bounding box center [404, 256] width 16 height 16
click at [398, 331] on span "Dec" at bounding box center [400, 335] width 20 height 20
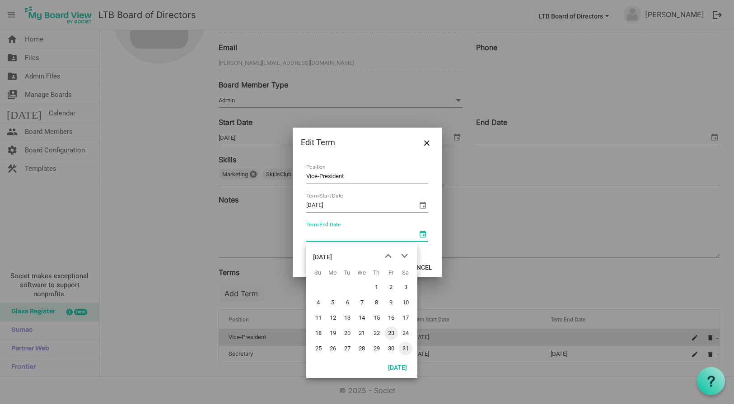
click at [404, 346] on span "31" at bounding box center [406, 349] width 14 height 14
type input "12/31/2039"
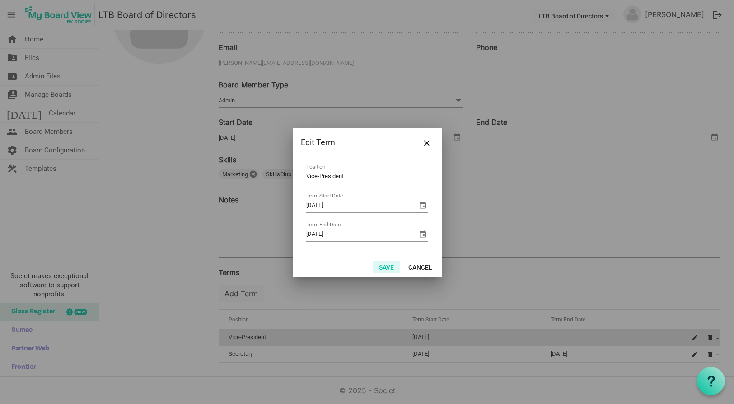
click at [388, 266] on button "Save" at bounding box center [386, 267] width 27 height 13
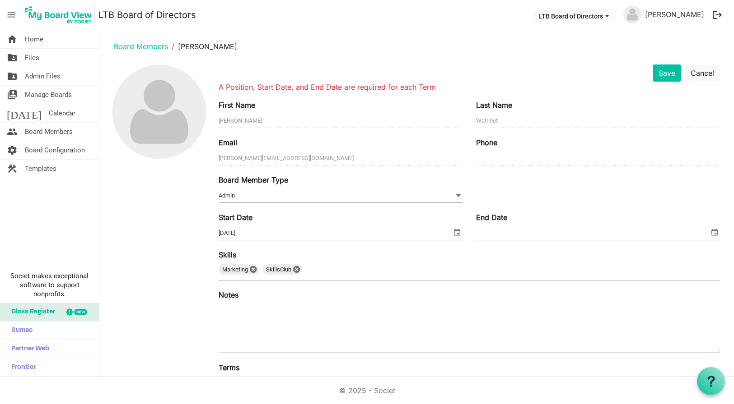
scroll to position [0, 0]
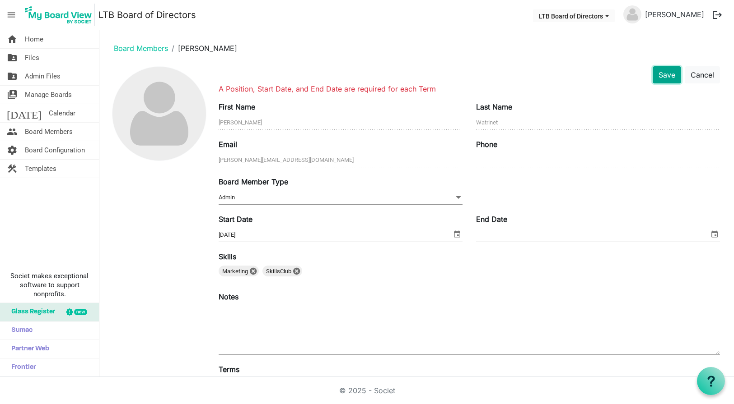
click at [662, 73] on button "Save" at bounding box center [666, 74] width 28 height 17
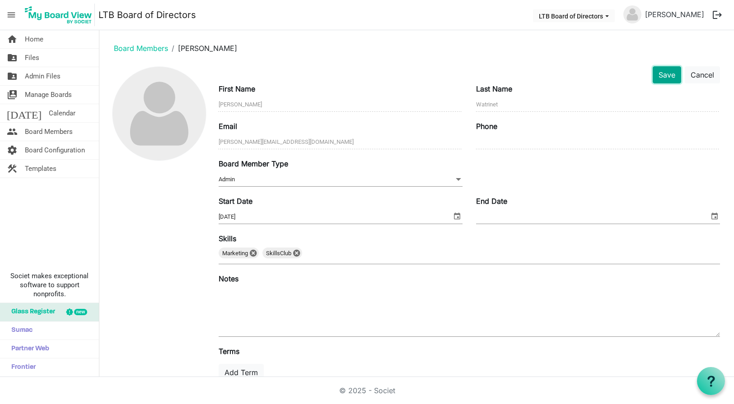
click at [662, 74] on button "Save" at bounding box center [666, 74] width 28 height 17
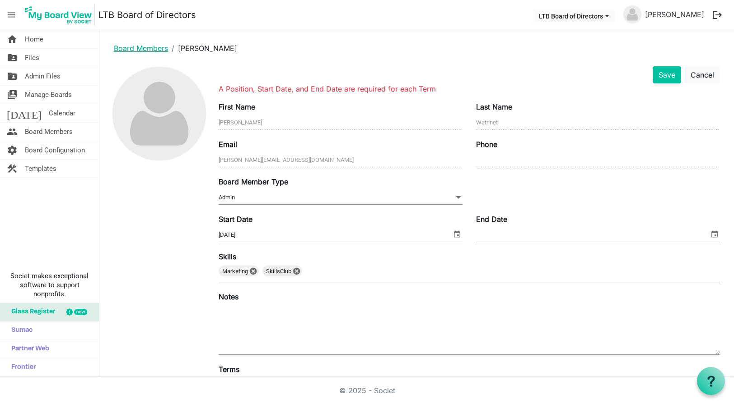
click at [154, 47] on link "Board Members" at bounding box center [141, 48] width 54 height 9
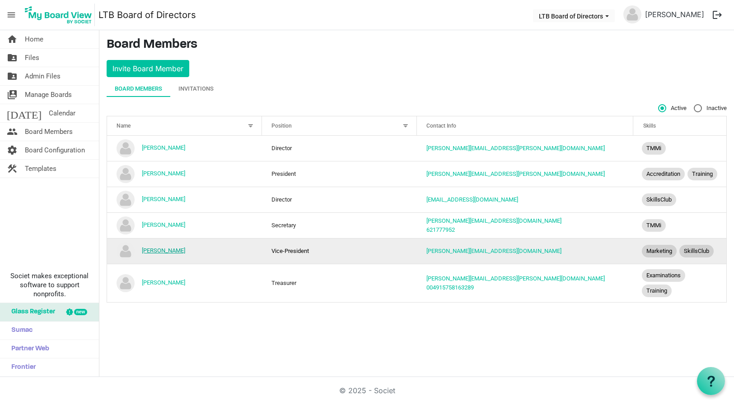
click at [161, 254] on link "[PERSON_NAME]" at bounding box center [163, 250] width 43 height 7
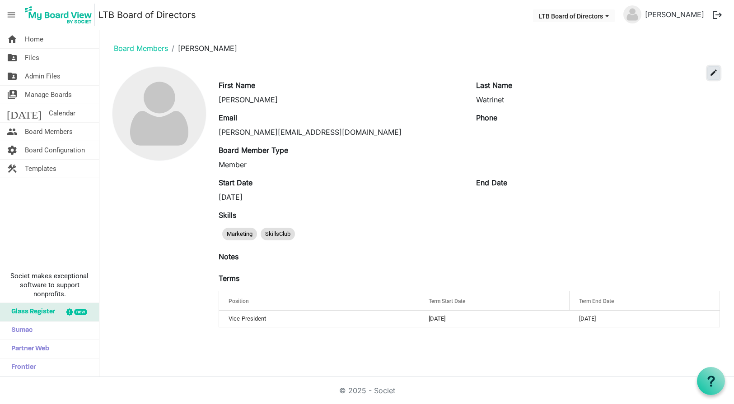
click at [714, 73] on span "edit" at bounding box center [713, 73] width 8 height 8
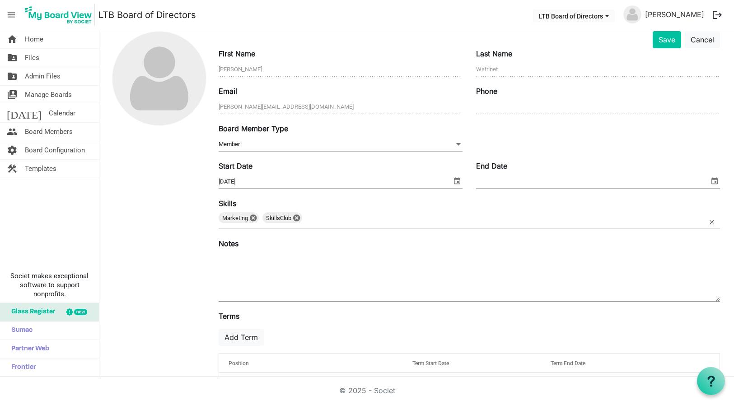
scroll to position [62, 0]
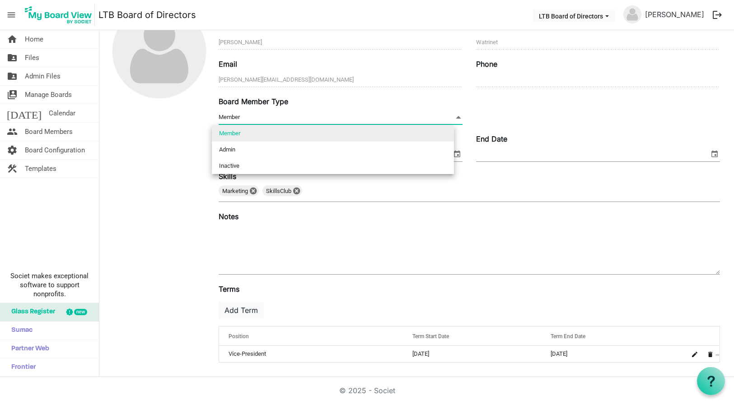
click at [239, 113] on span "Member Member" at bounding box center [340, 118] width 244 height 14
click at [242, 150] on li "Admin" at bounding box center [333, 150] width 242 height 16
type input "Admin"
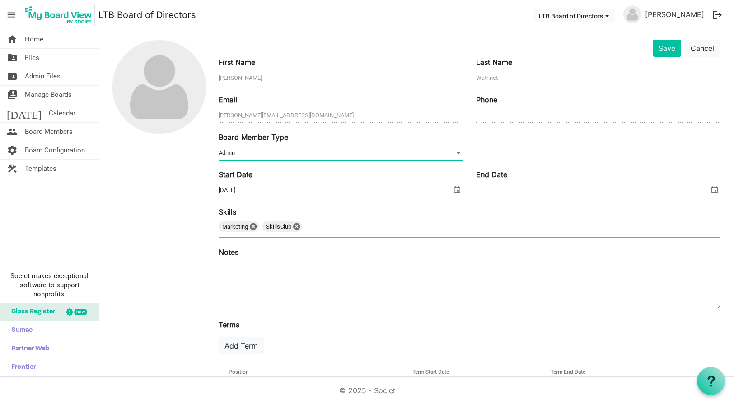
scroll to position [0, 0]
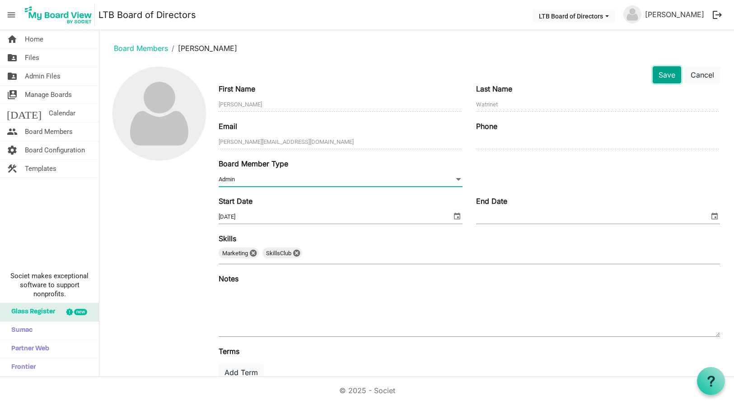
click at [659, 76] on button "Save" at bounding box center [666, 74] width 28 height 17
click at [137, 47] on link "Board Members" at bounding box center [141, 48] width 54 height 9
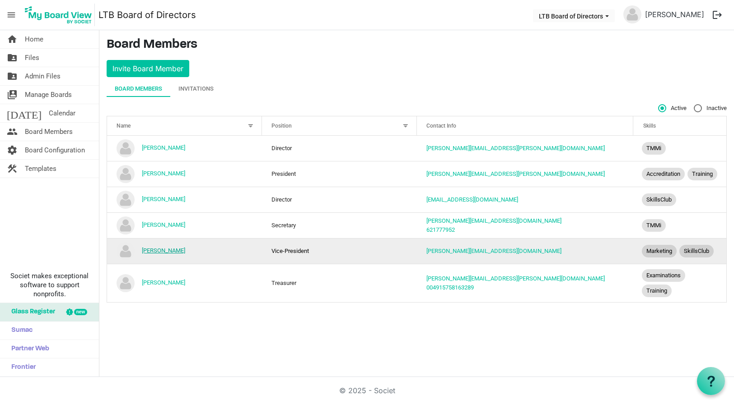
click at [166, 254] on link "[PERSON_NAME]" at bounding box center [163, 250] width 43 height 7
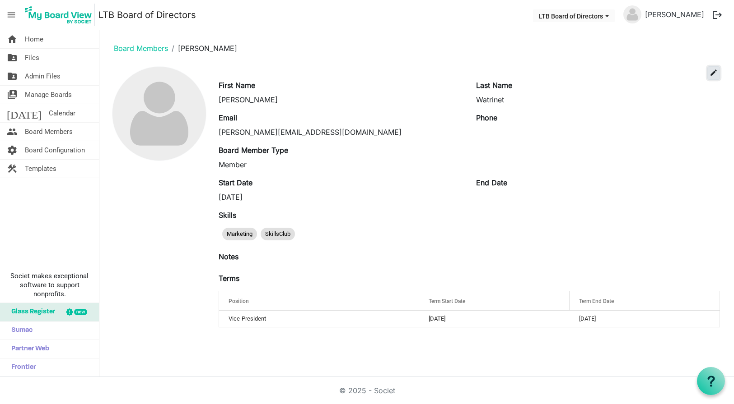
click at [713, 72] on span "edit" at bounding box center [713, 73] width 8 height 8
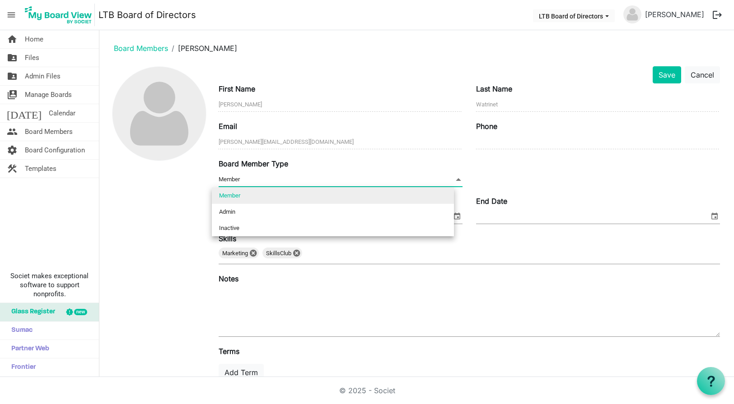
click at [313, 173] on span "Member Member" at bounding box center [340, 180] width 244 height 14
click at [277, 212] on li "Admin" at bounding box center [333, 212] width 242 height 16
type input "Admin"
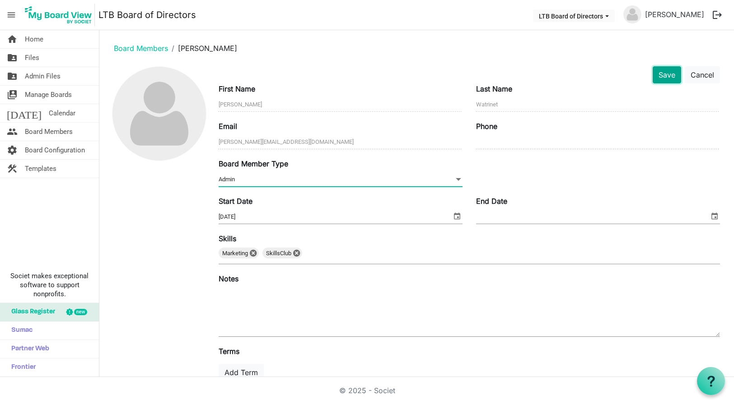
click at [659, 73] on button "Save" at bounding box center [666, 74] width 28 height 17
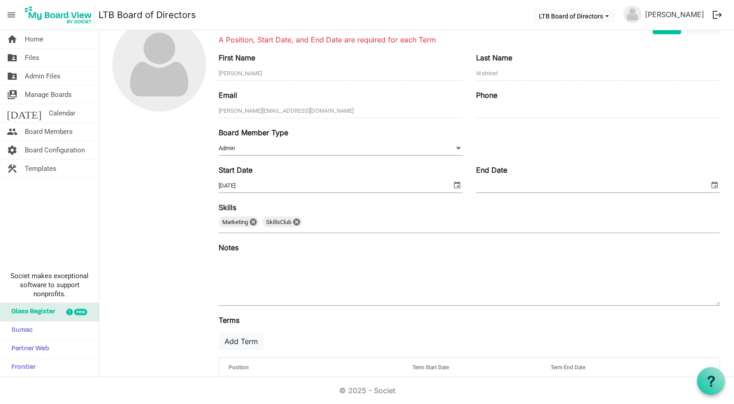
scroll to position [80, 0]
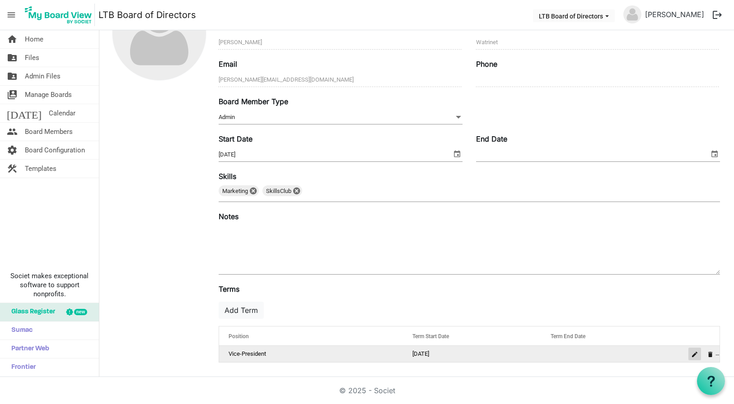
click at [692, 353] on span "is Command column column header" at bounding box center [694, 354] width 5 height 5
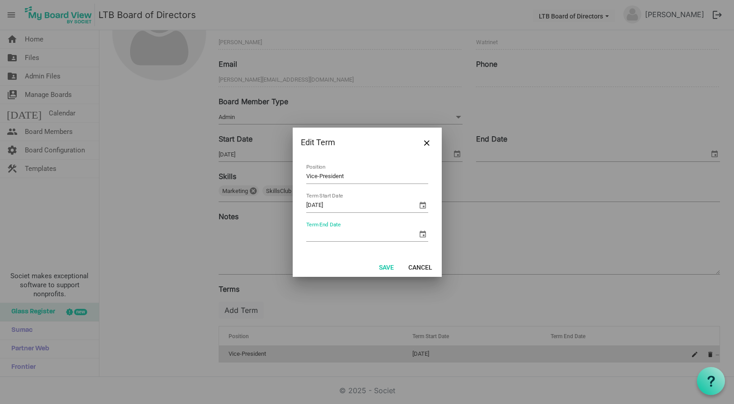
click at [419, 233] on span "select" at bounding box center [422, 234] width 11 height 11
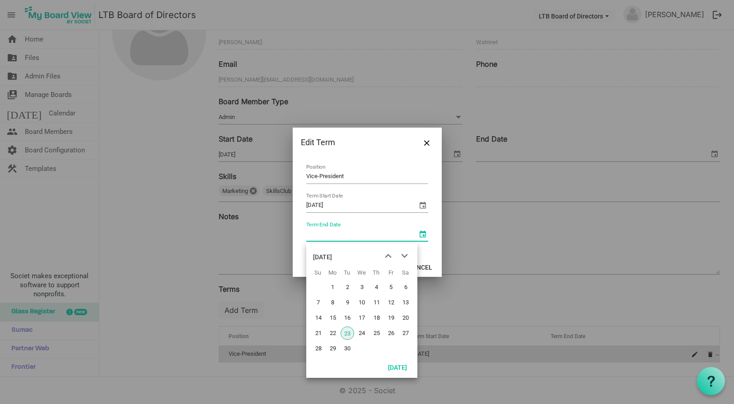
click at [328, 252] on div "September 2025" at bounding box center [322, 257] width 19 height 18
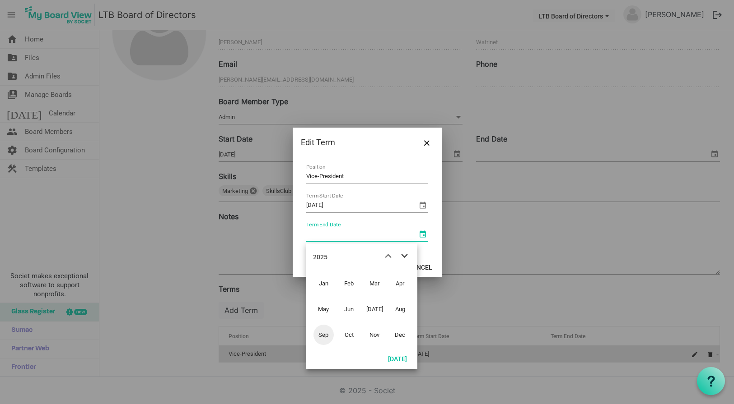
click at [405, 253] on span "next month" at bounding box center [404, 256] width 16 height 16
click at [403, 337] on span "Dec" at bounding box center [400, 335] width 20 height 20
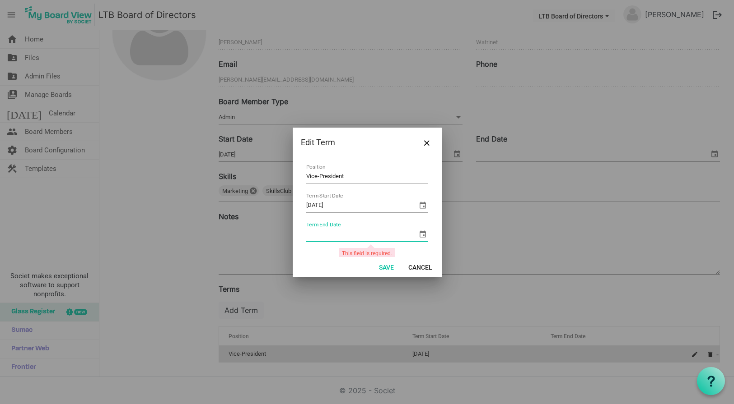
click at [417, 232] on span "select" at bounding box center [422, 234] width 11 height 11
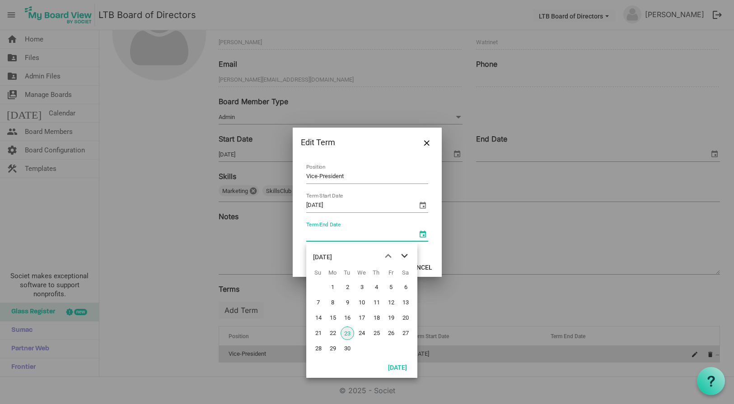
click at [405, 254] on span "next month" at bounding box center [404, 256] width 16 height 16
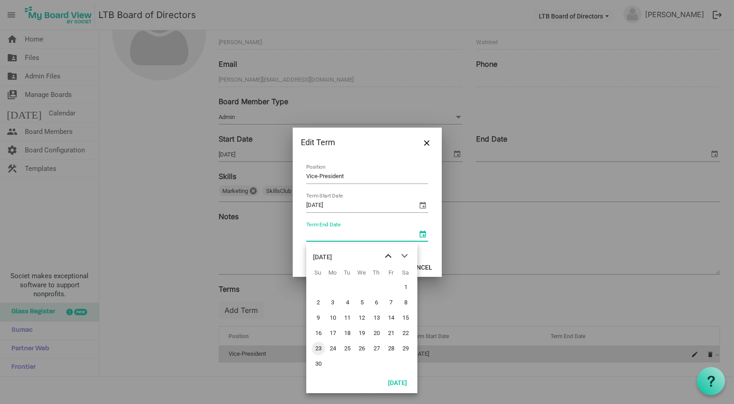
click at [387, 254] on span "previous month" at bounding box center [388, 256] width 16 height 16
click at [332, 254] on div "October 2025" at bounding box center [322, 257] width 19 height 18
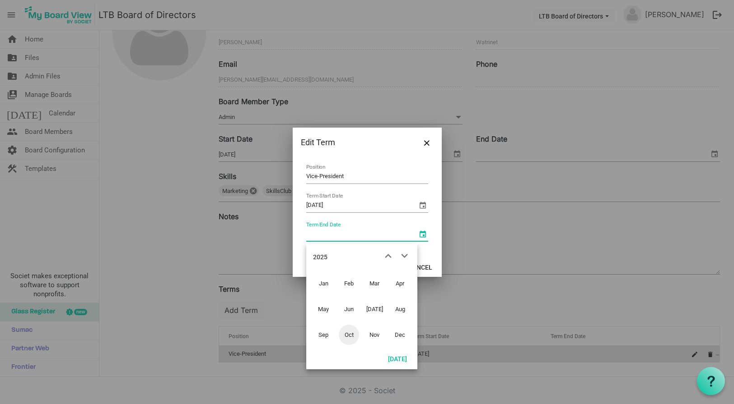
click at [320, 255] on div "2025" at bounding box center [320, 257] width 14 height 18
click at [371, 334] on span "2029" at bounding box center [374, 335] width 20 height 20
click at [400, 333] on span "Dec" at bounding box center [400, 335] width 20 height 20
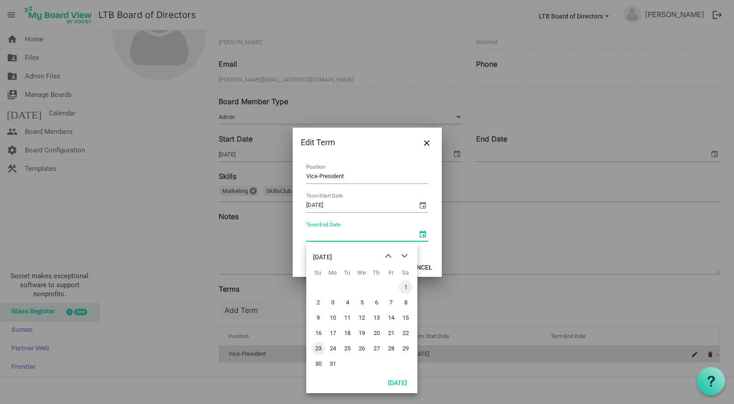
click at [404, 287] on span "1" at bounding box center [406, 288] width 14 height 14
type input "12/1/2029"
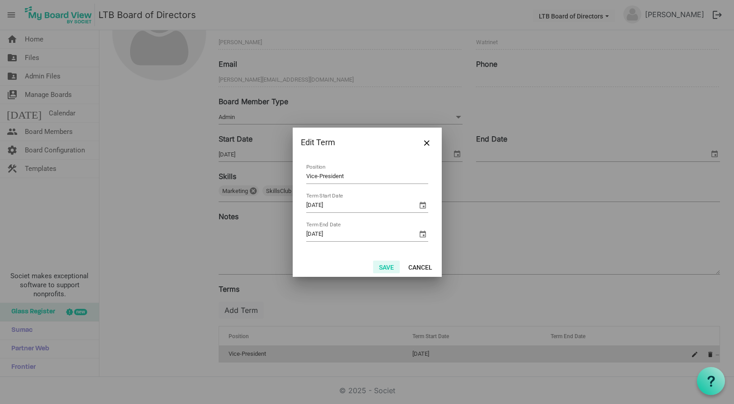
click at [386, 265] on button "Save" at bounding box center [386, 267] width 27 height 13
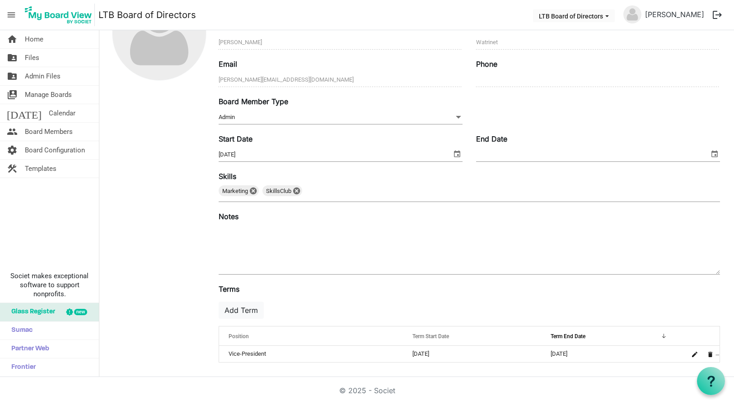
scroll to position [0, 0]
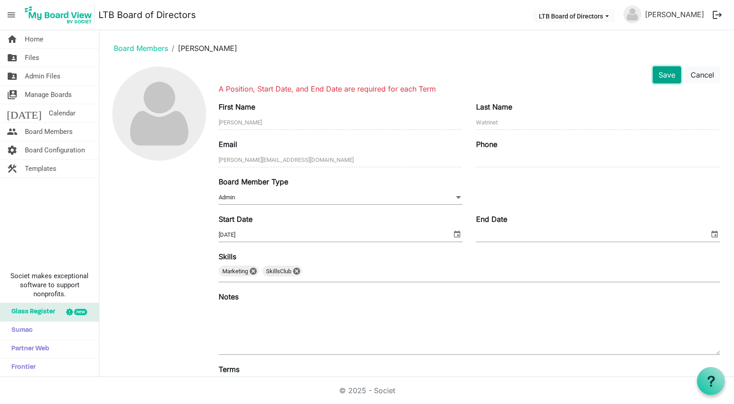
click at [661, 73] on button "Save" at bounding box center [666, 74] width 28 height 17
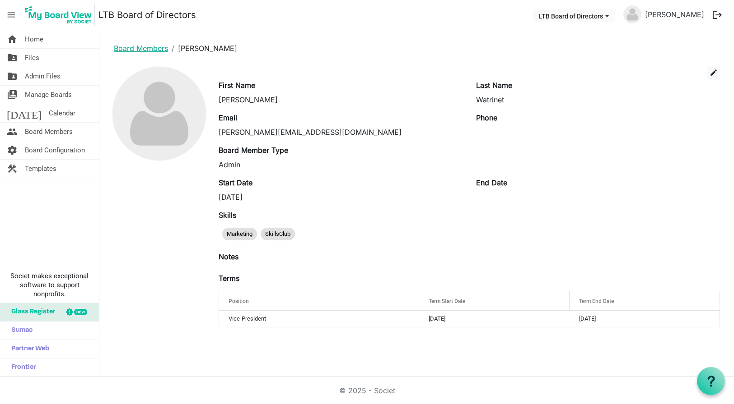
click at [144, 47] on link "Board Members" at bounding box center [141, 48] width 54 height 9
